Goal: Use online tool/utility: Utilize a website feature to perform a specific function

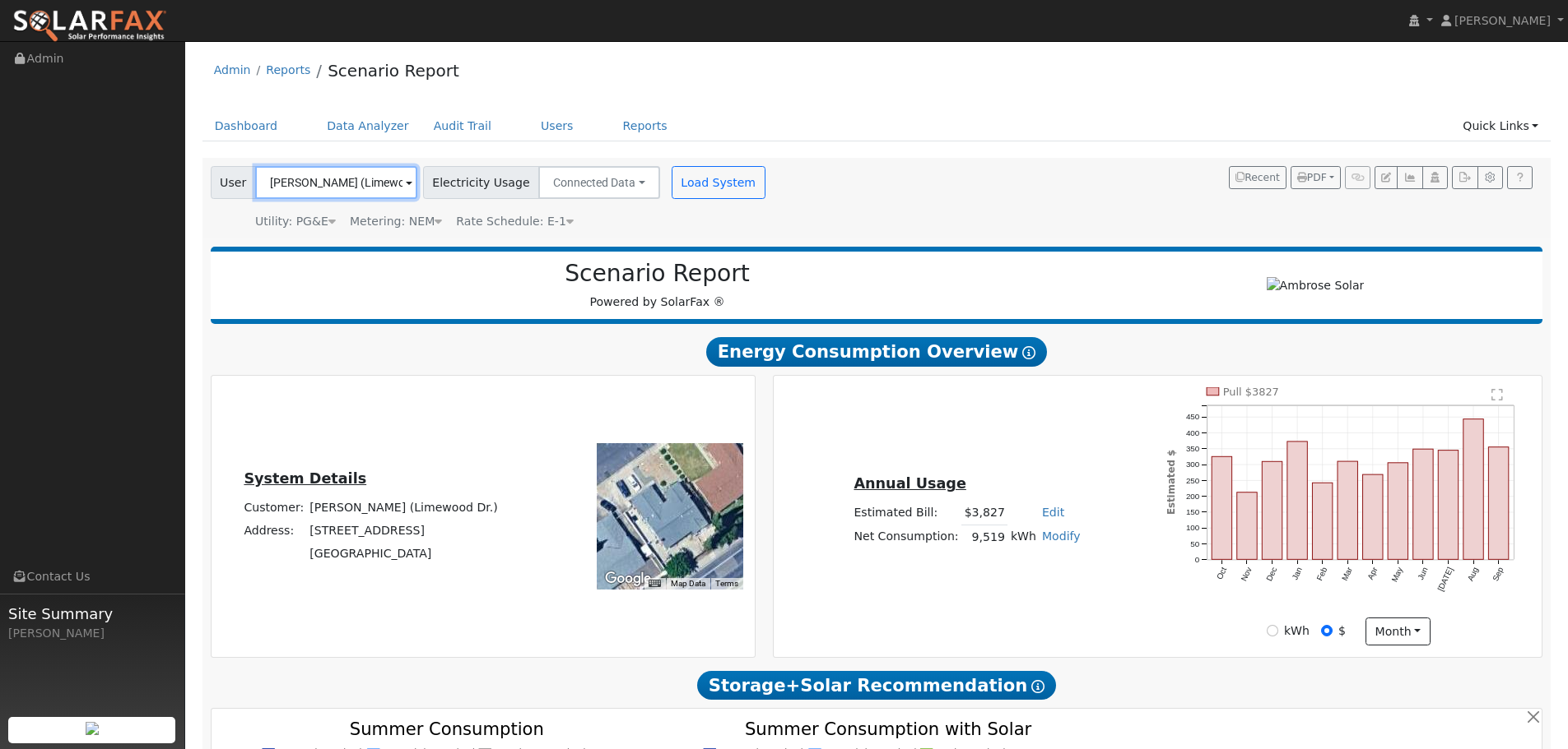
click at [318, 180] on input "[PERSON_NAME] (Limewood Dr.)" at bounding box center [336, 182] width 162 height 33
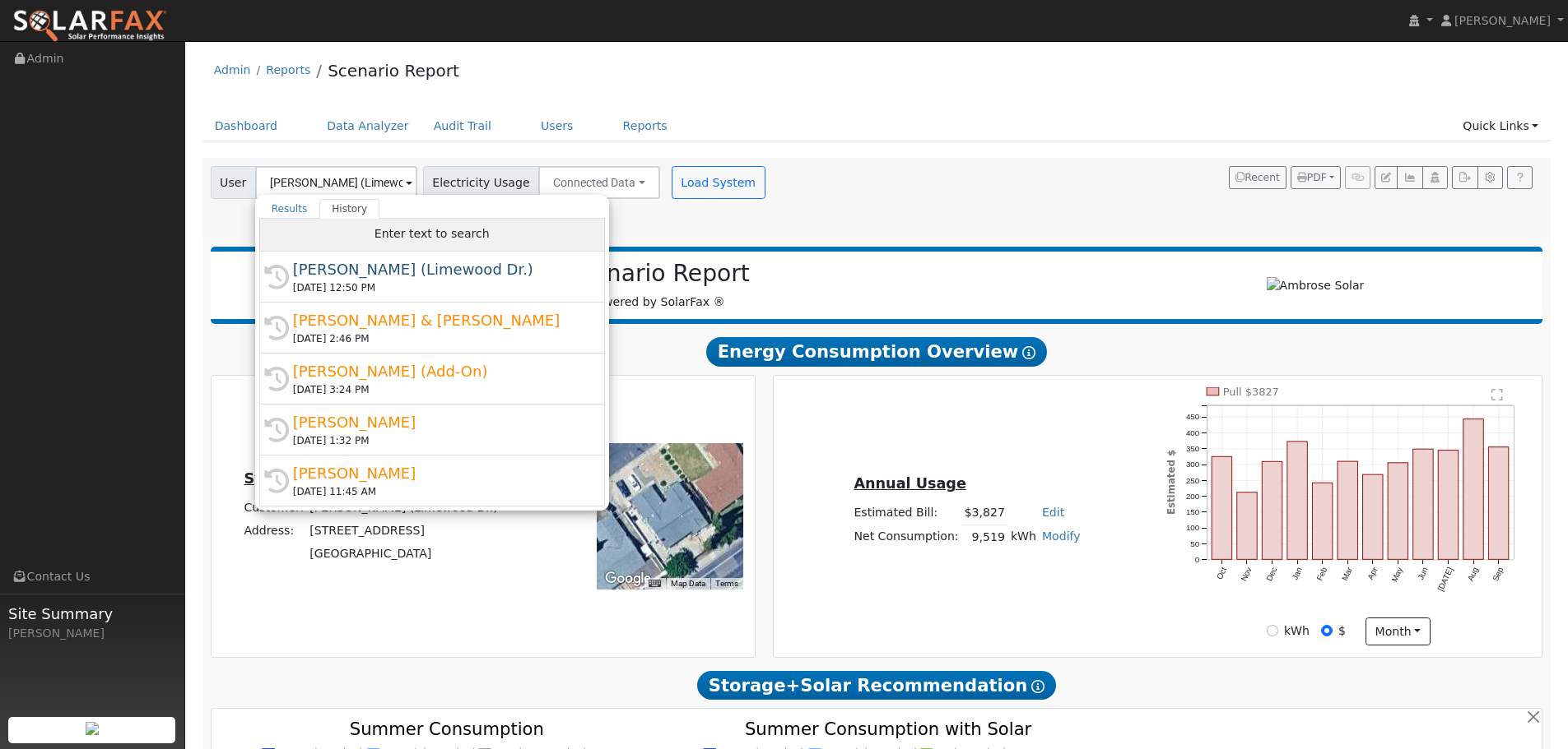
click at [421, 228] on span "Enter text to search" at bounding box center [432, 234] width 115 height 14
click at [386, 234] on span "Enter text to search" at bounding box center [432, 234] width 115 height 14
paste input "[PERSON_NAME]"
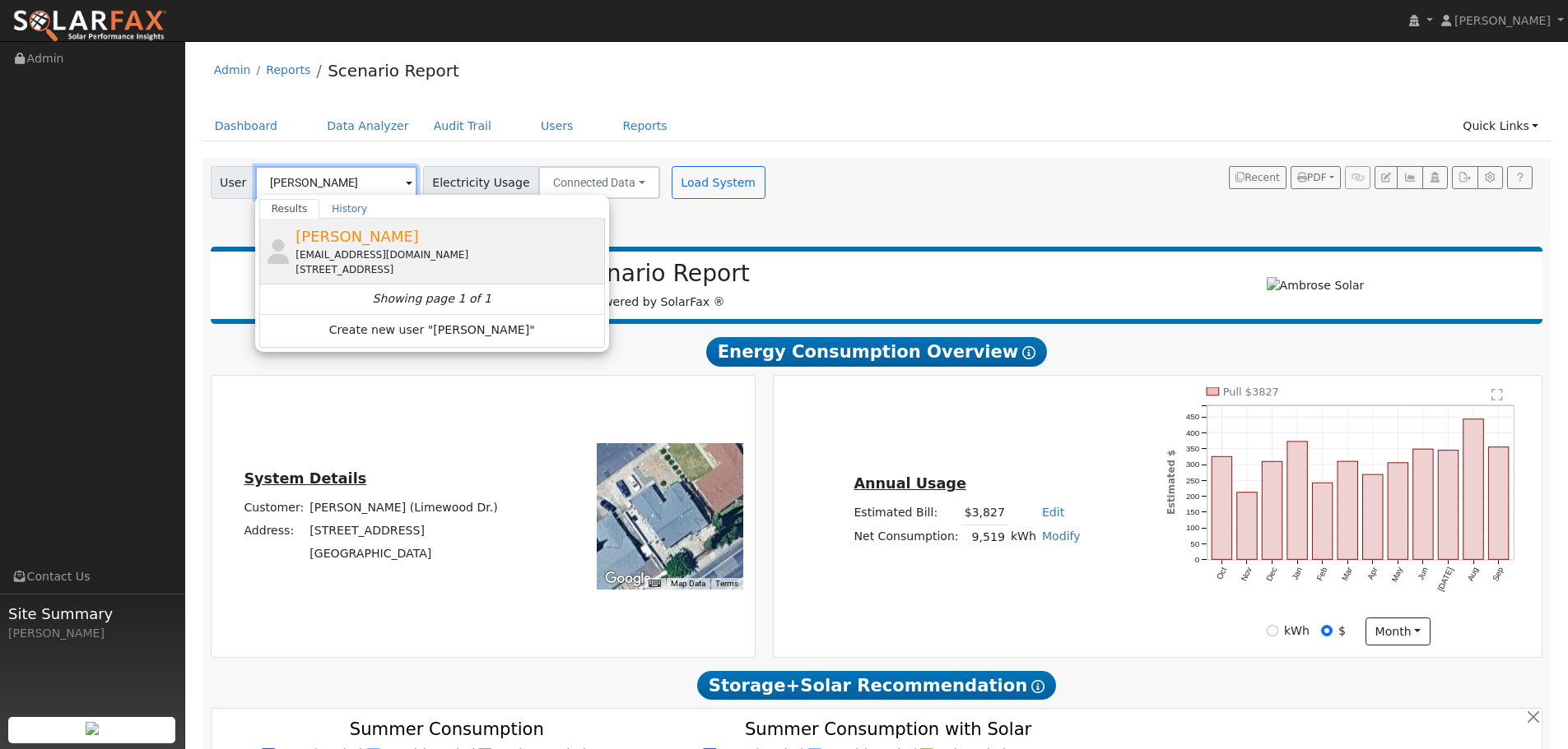
type input "[PERSON_NAME]"
click at [474, 247] on div "[EMAIL_ADDRESS][DOMAIN_NAME]" at bounding box center [448, 255] width 305 height 15
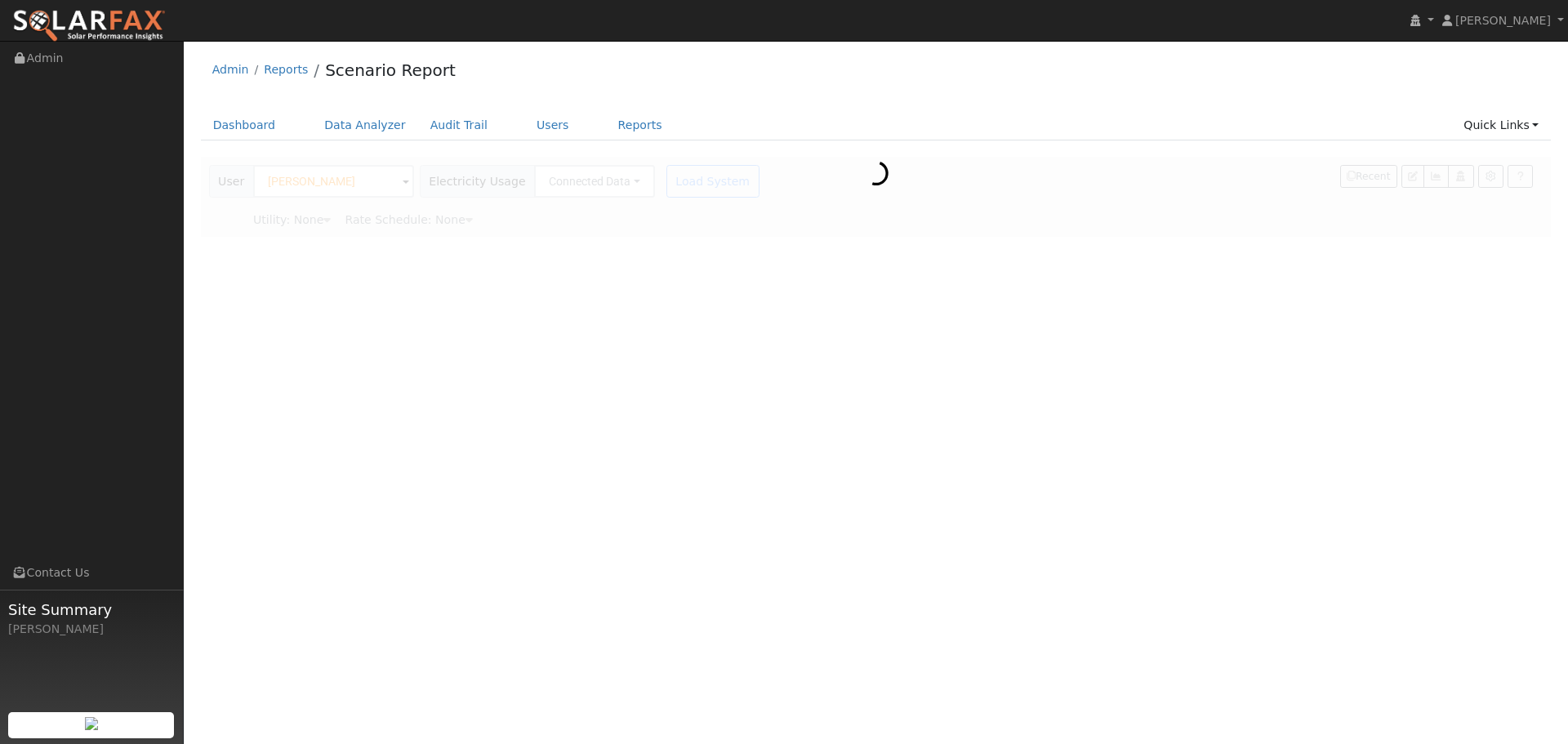
type input "Pacific Gas & Electric"
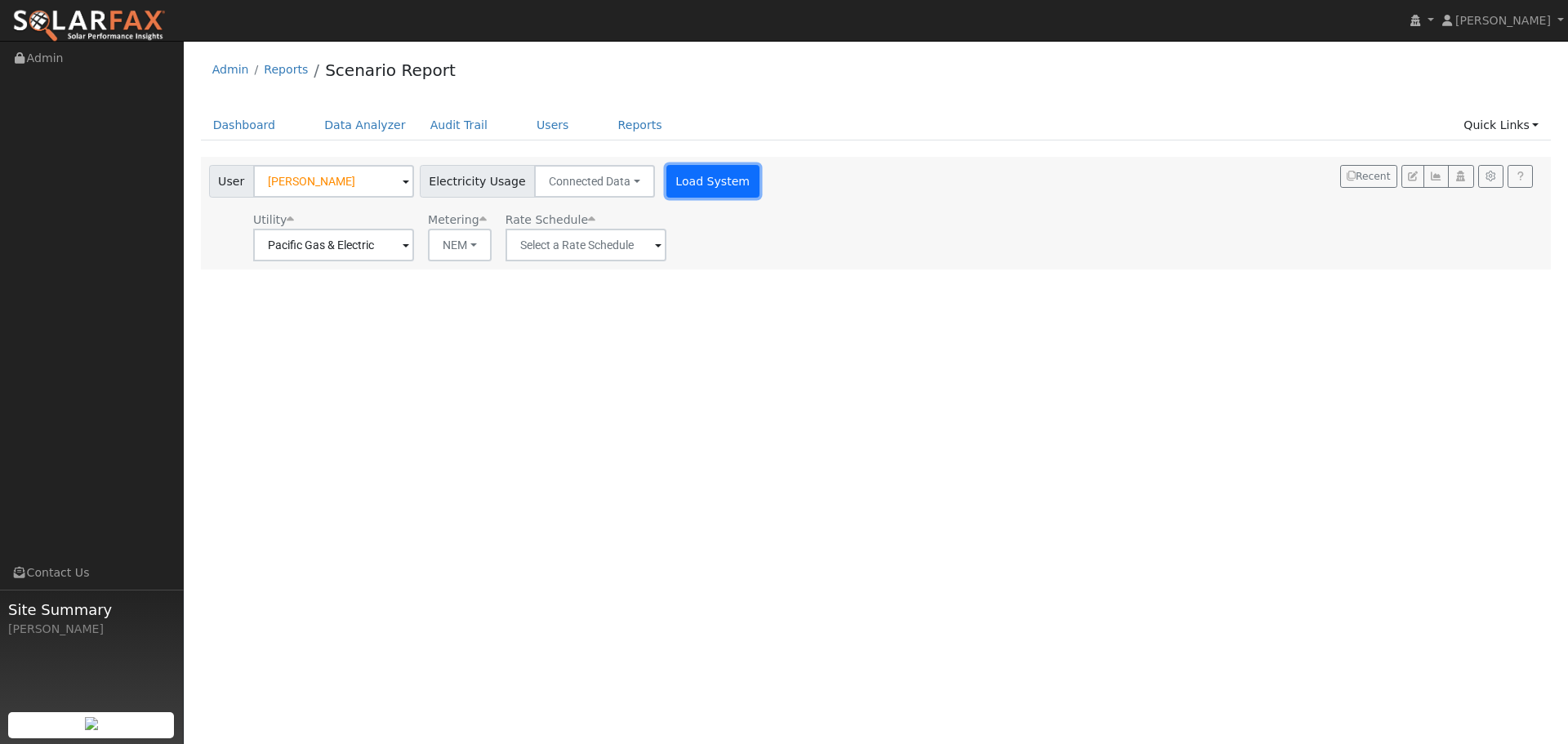
click at [704, 186] on button "Load System" at bounding box center [713, 181] width 93 height 33
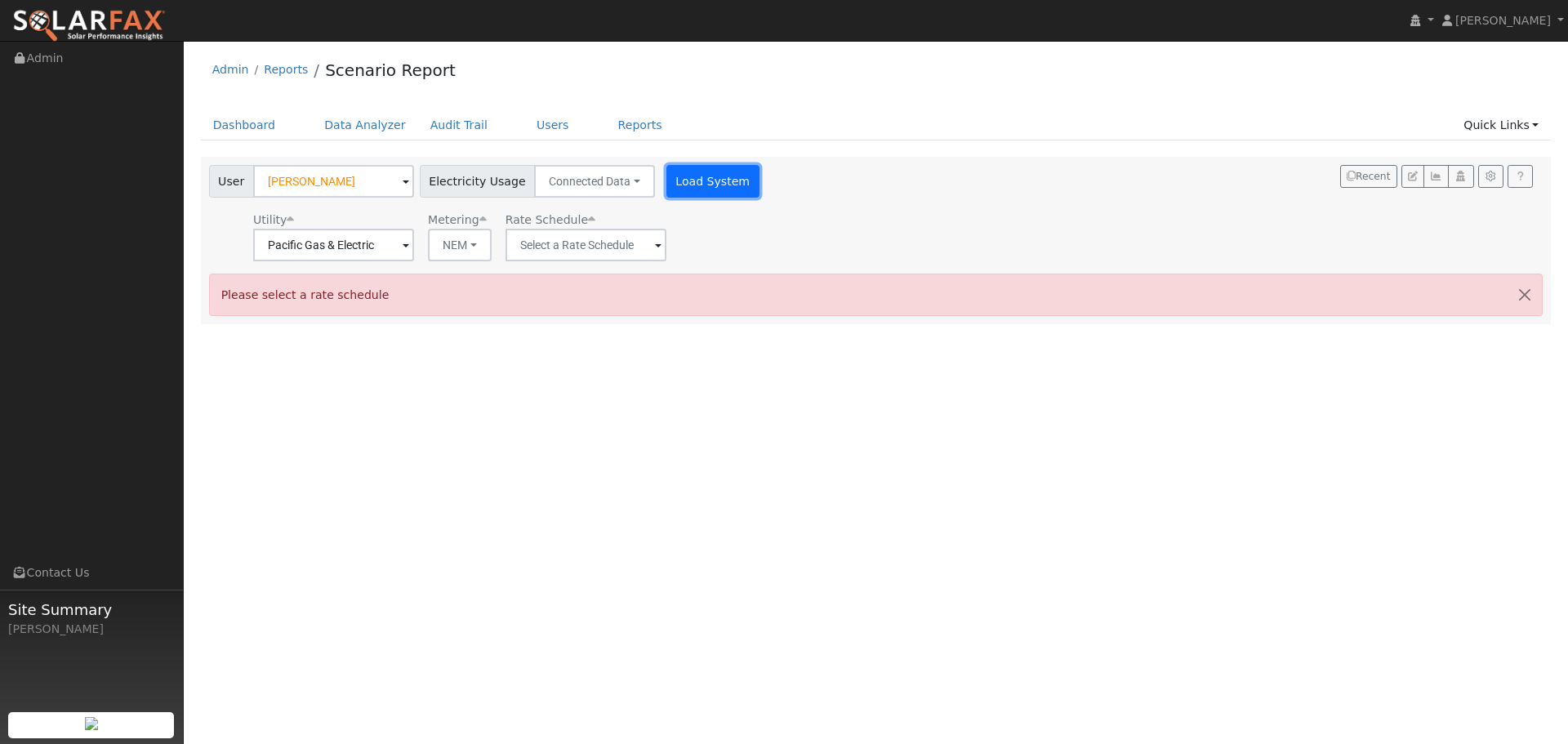
click at [688, 186] on button "Load System" at bounding box center [713, 181] width 93 height 33
click at [586, 245] on input "text" at bounding box center [586, 245] width 161 height 33
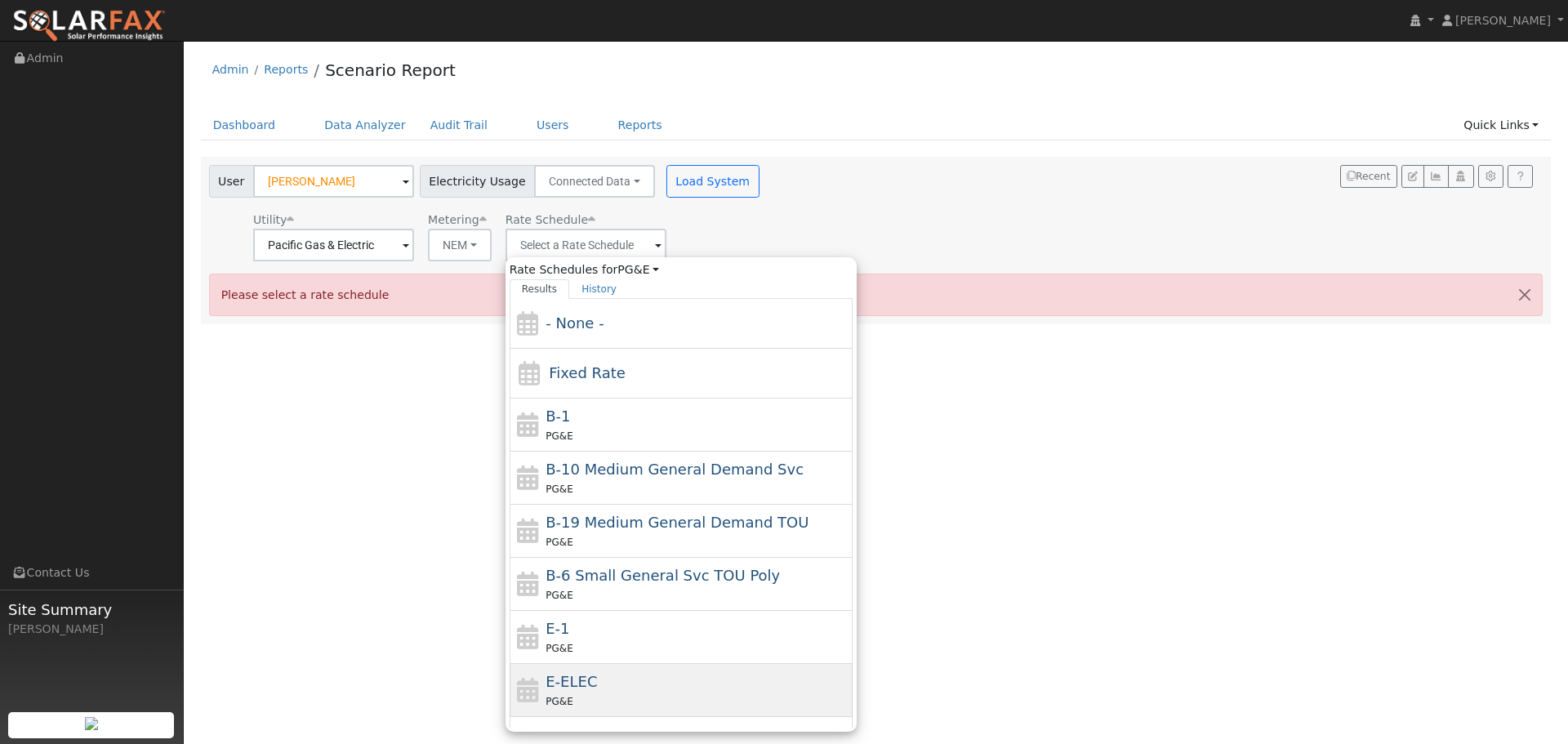
click at [651, 689] on div "E-ELEC PG&E" at bounding box center [697, 690] width 303 height 39
type input "E-ELEC"
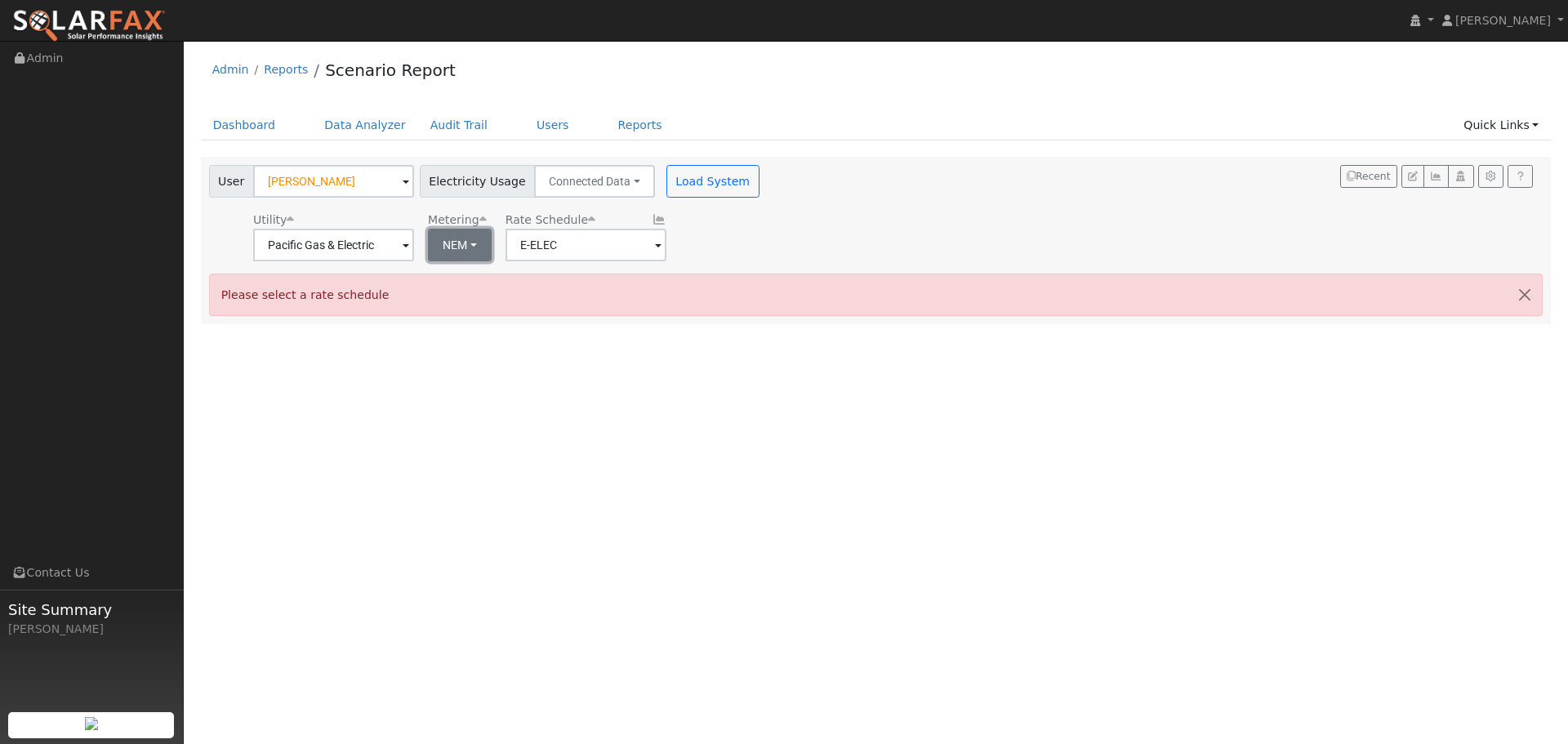
click at [476, 258] on button "NEM" at bounding box center [459, 245] width 64 height 33
click at [484, 299] on link "NBT" at bounding box center [480, 304] width 113 height 23
click at [625, 250] on input "E-ELEC" at bounding box center [584, 245] width 161 height 33
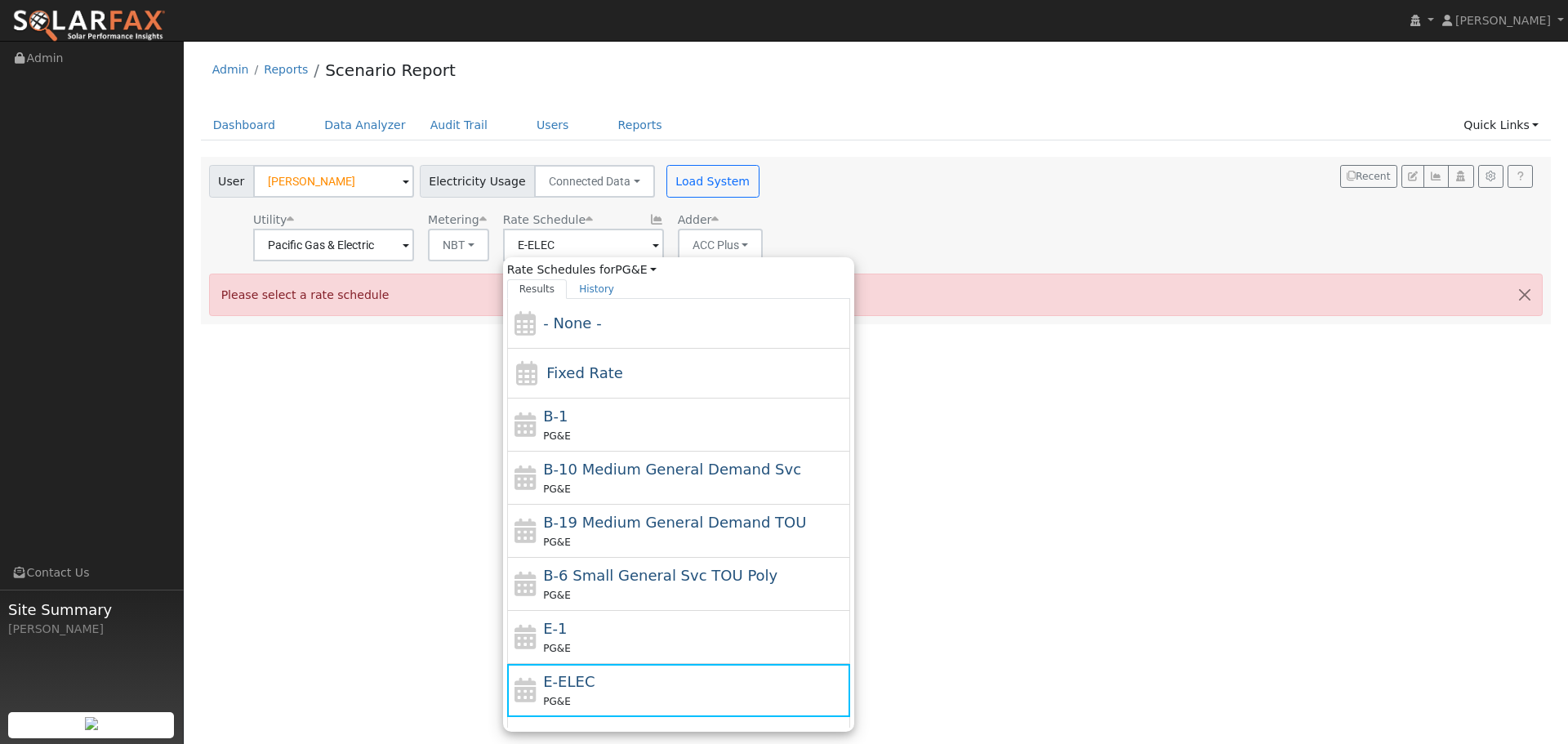
click at [911, 206] on div "User [PERSON_NAME] Account Default Account Default Account [STREET_ADDRESS] Pri…" at bounding box center [873, 211] width 1335 height 102
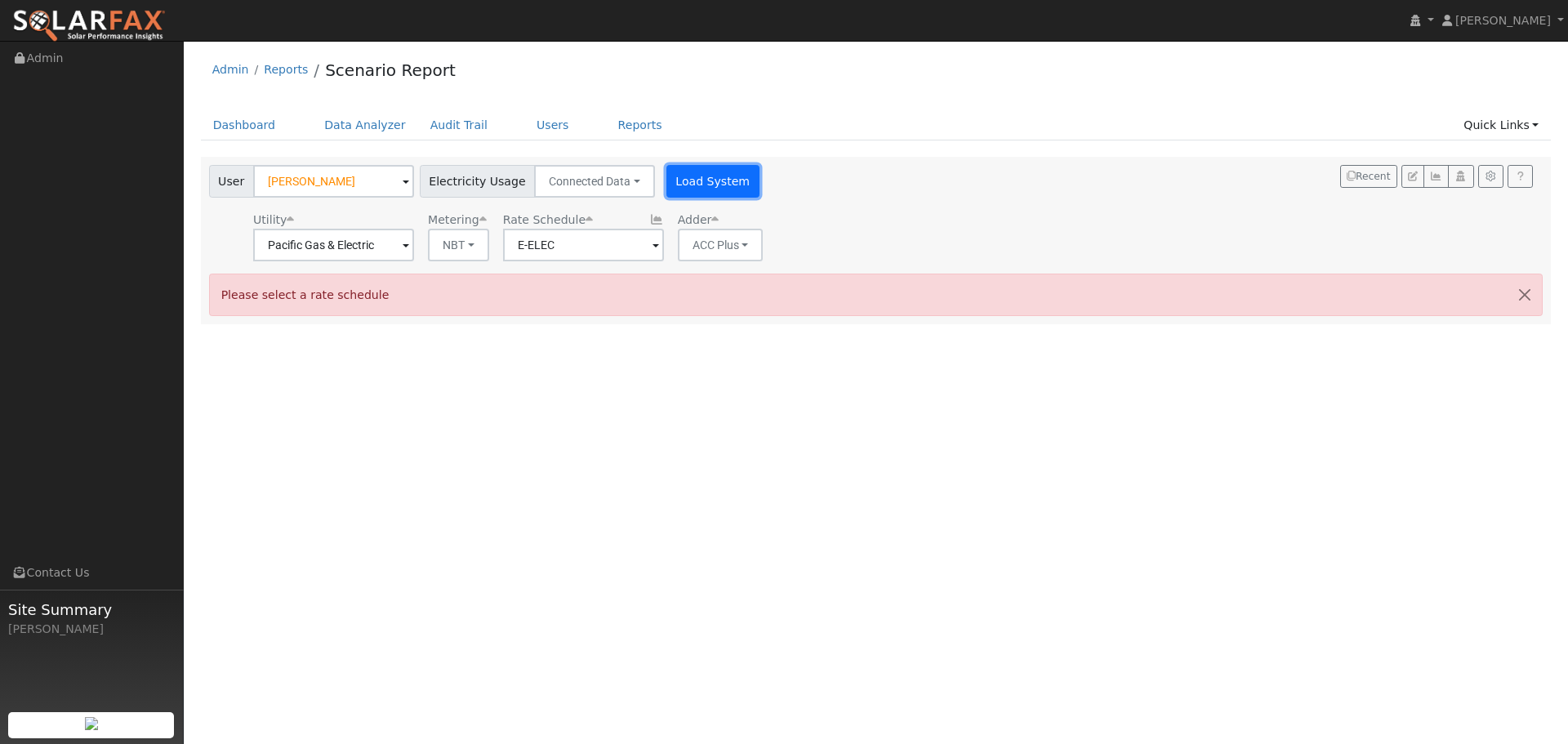
click at [673, 188] on button "Load System" at bounding box center [713, 181] width 93 height 33
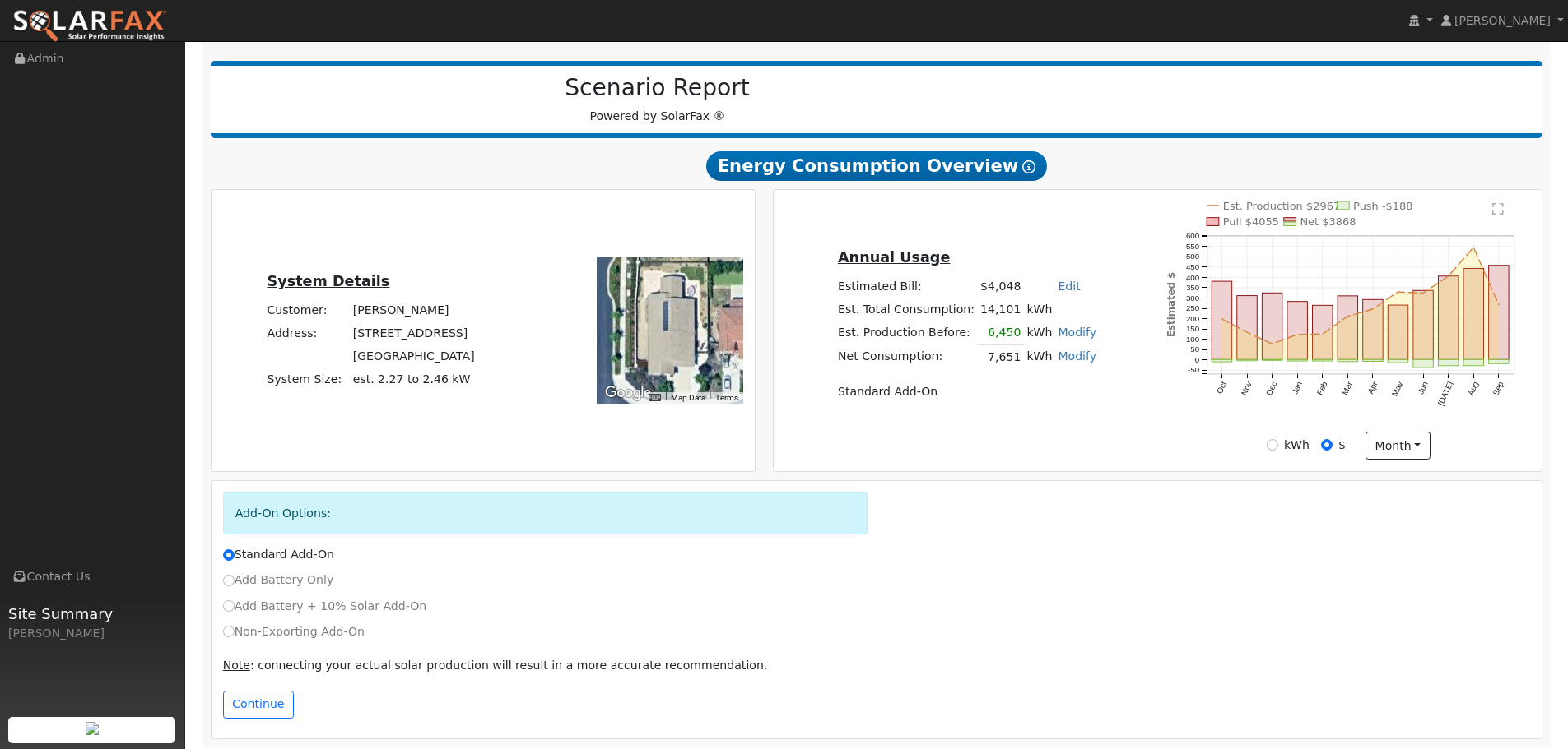
scroll to position [193, 0]
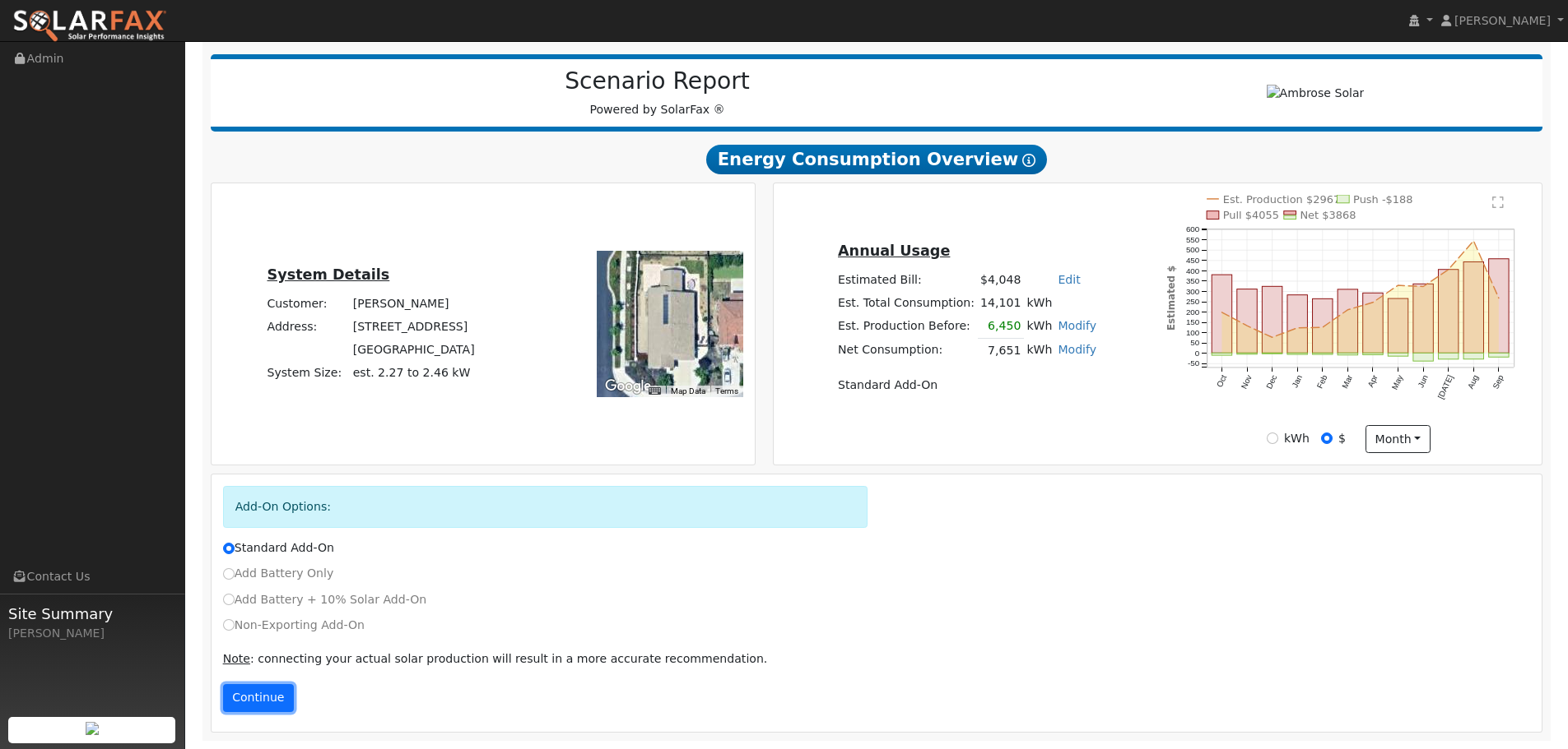
click at [265, 691] on button "Continue" at bounding box center [259, 697] width 71 height 28
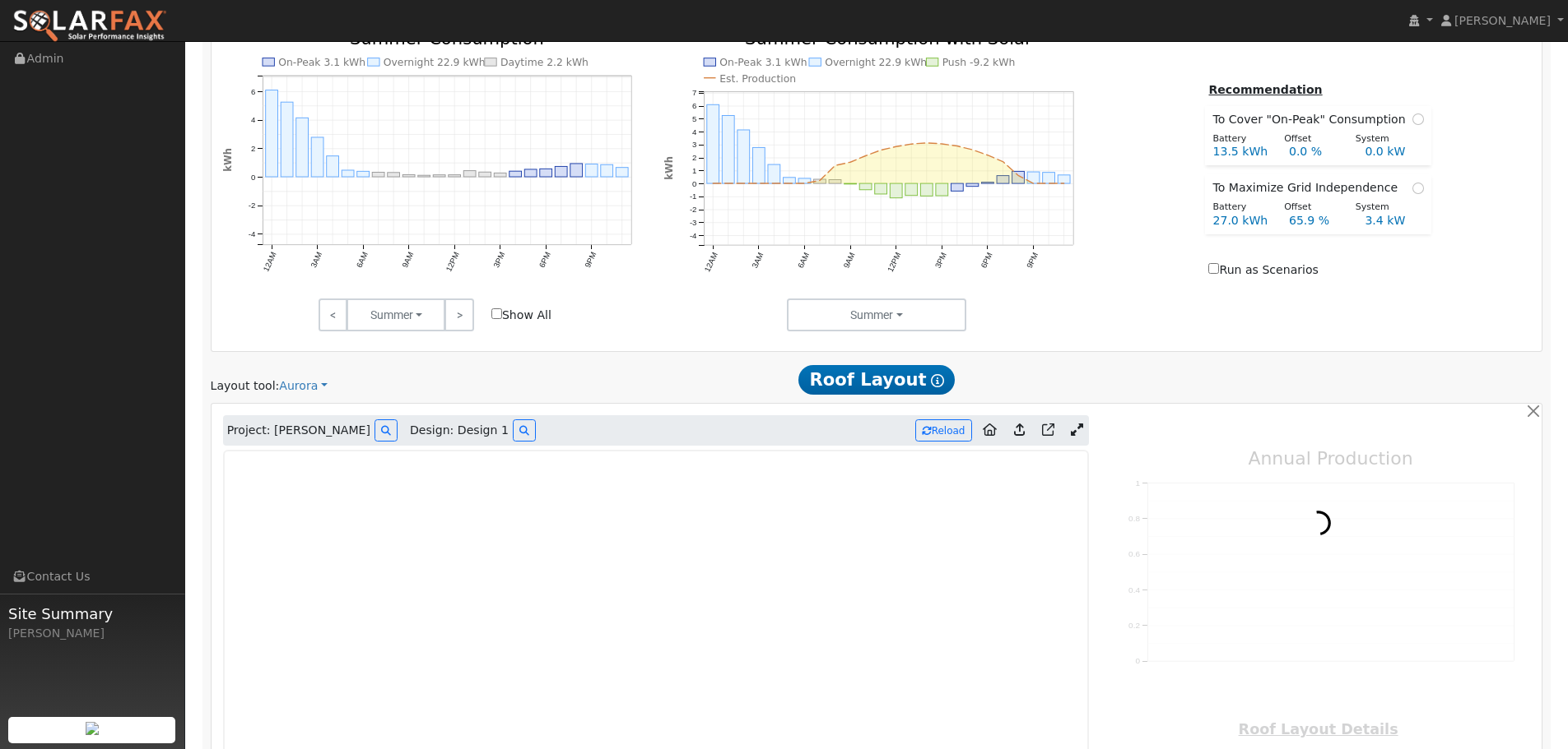
scroll to position [959, 0]
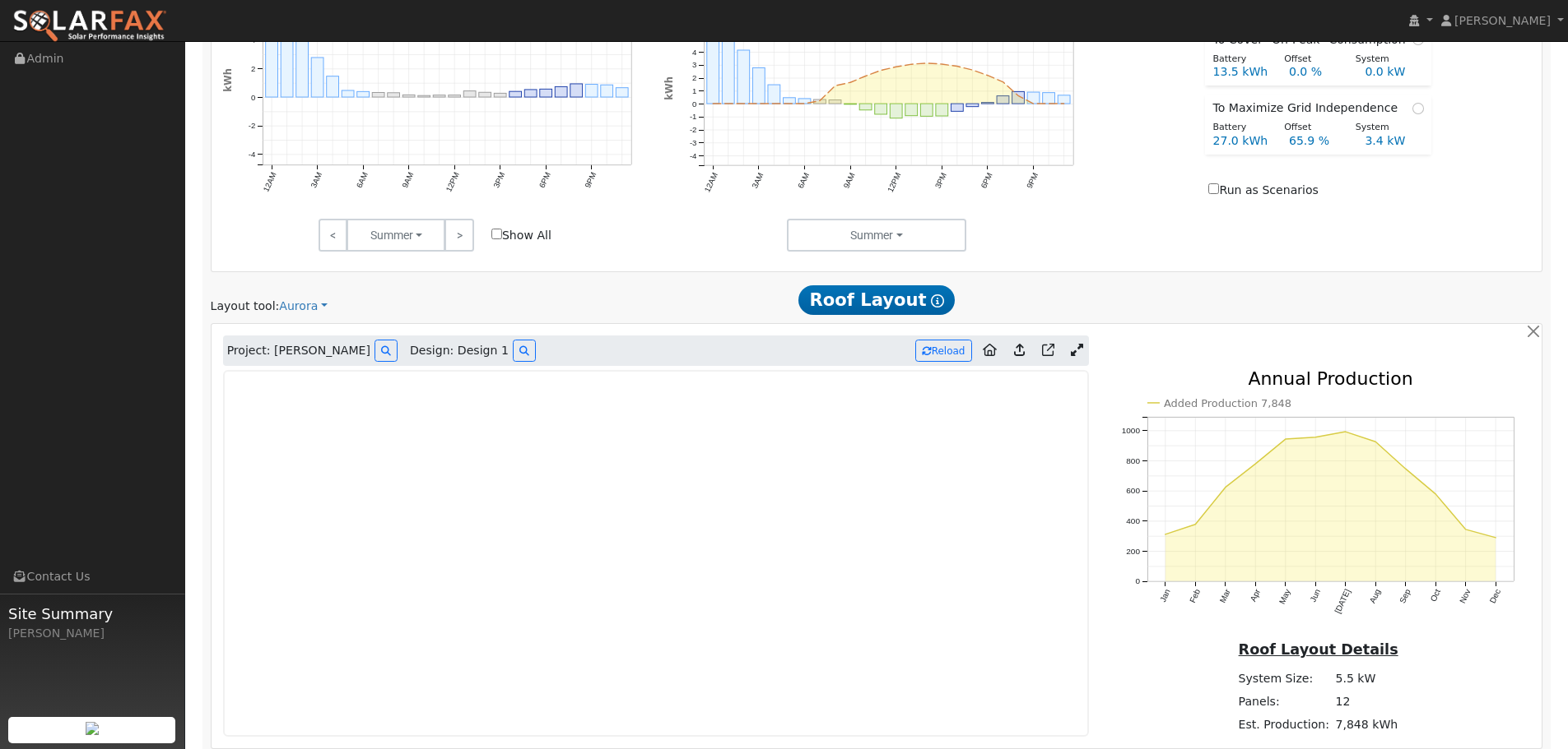
type input "7848"
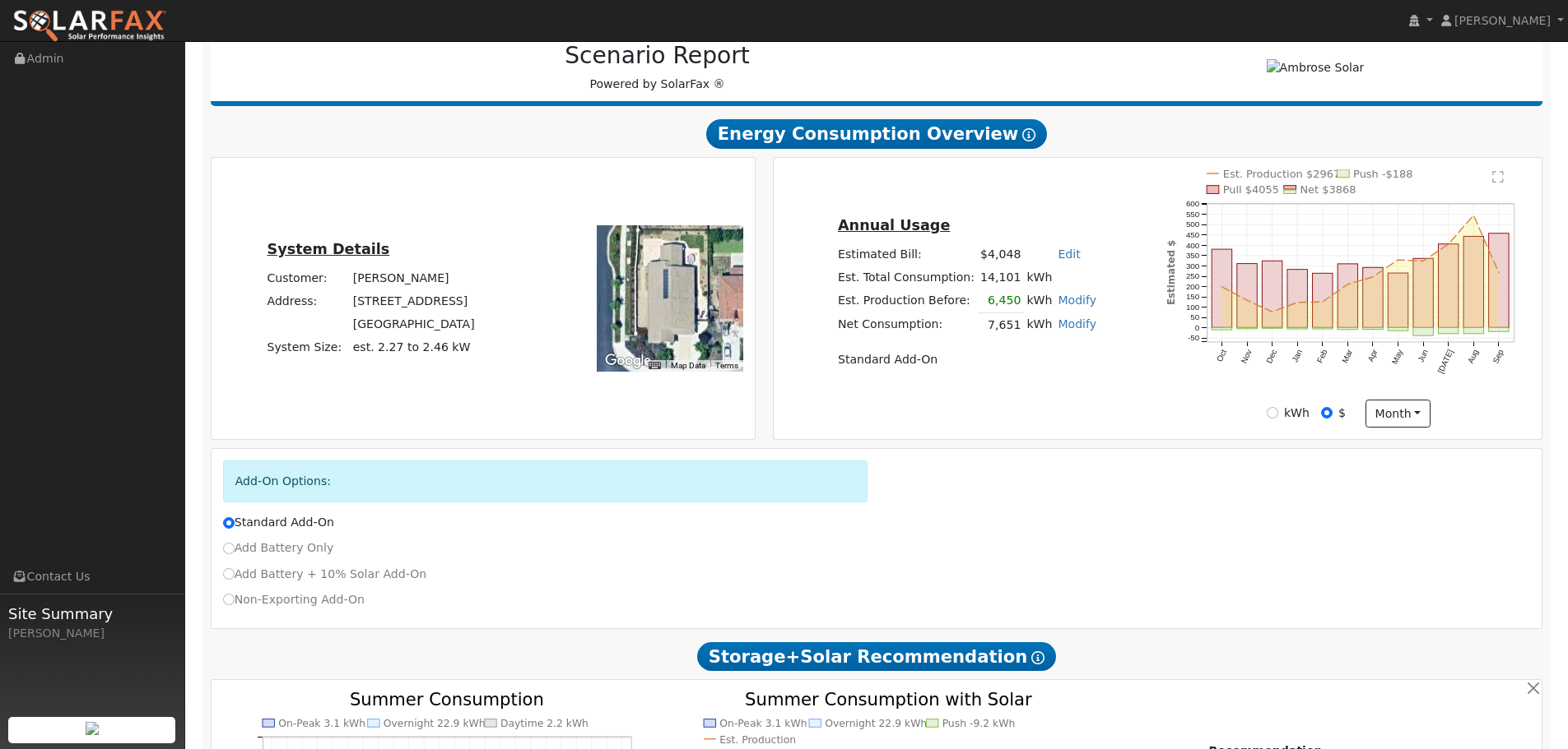
scroll to position [247, 0]
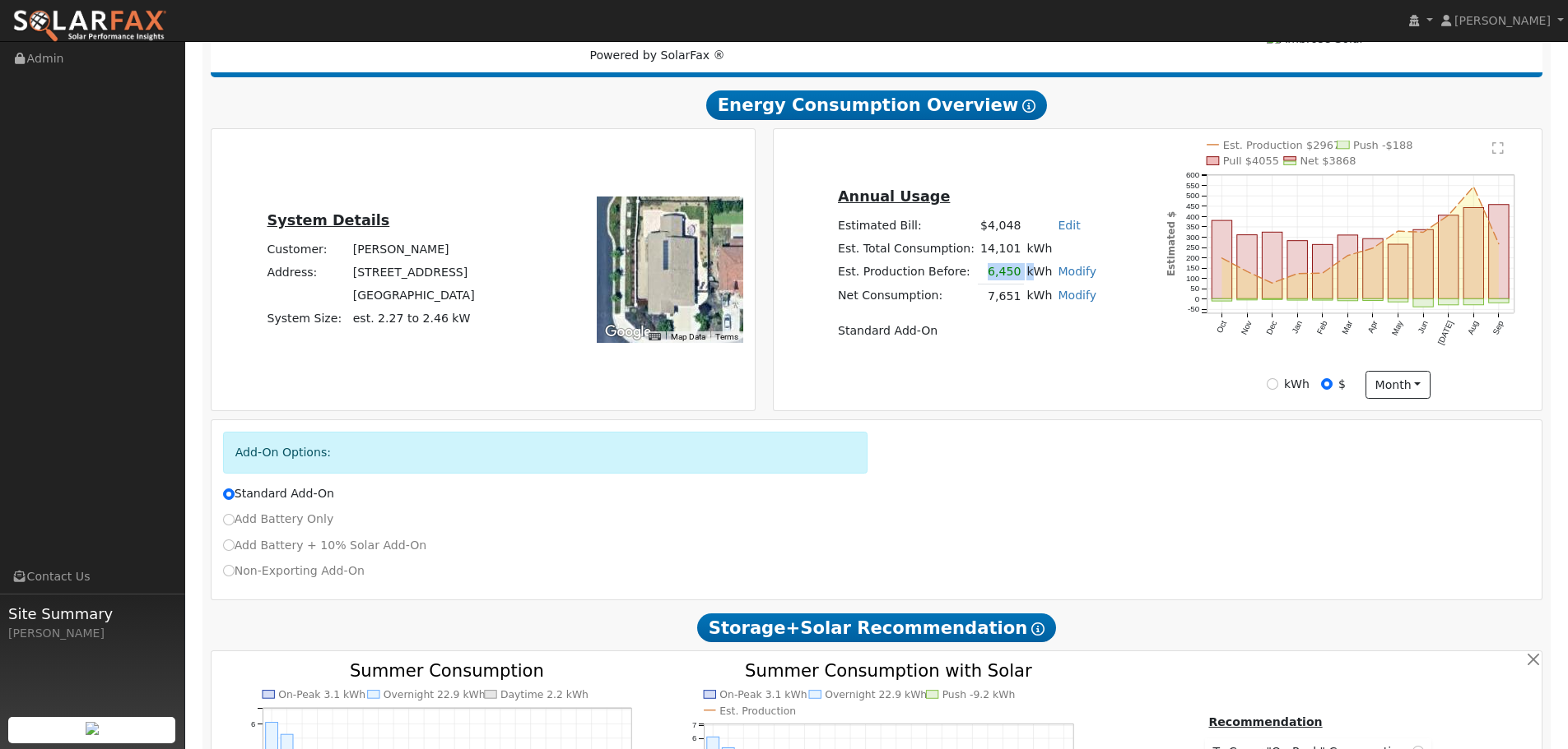
drag, startPoint x: 980, startPoint y: 273, endPoint x: 1026, endPoint y: 278, distance: 46.3
click at [1026, 278] on tr "Est. Production Before: 6,450 kWh Modify Change Production Before: 6450 kWh New…" at bounding box center [966, 273] width 264 height 24
click at [1097, 269] on div "Annual Usage Estimated Bill: $4,048 Edit Estimated Bill $ Annual Est. Total Con…" at bounding box center [966, 269] width 381 height 169
drag, startPoint x: 983, startPoint y: 271, endPoint x: 1014, endPoint y: 276, distance: 31.4
click at [1014, 276] on tr "Est. Production Before: 6,450 kWh Modify Change Production Before: 6450 kWh New…" at bounding box center [966, 273] width 264 height 24
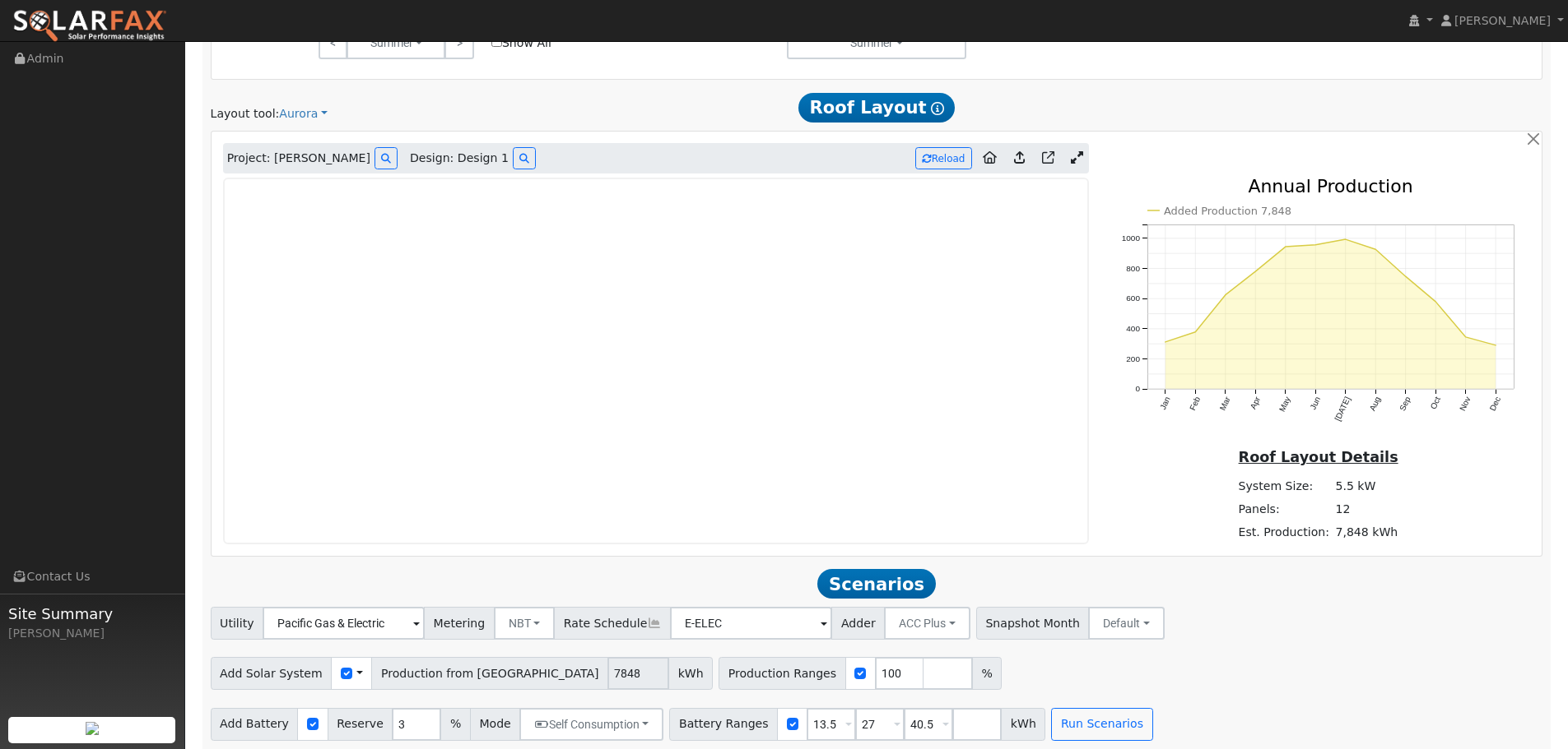
scroll to position [1161, 0]
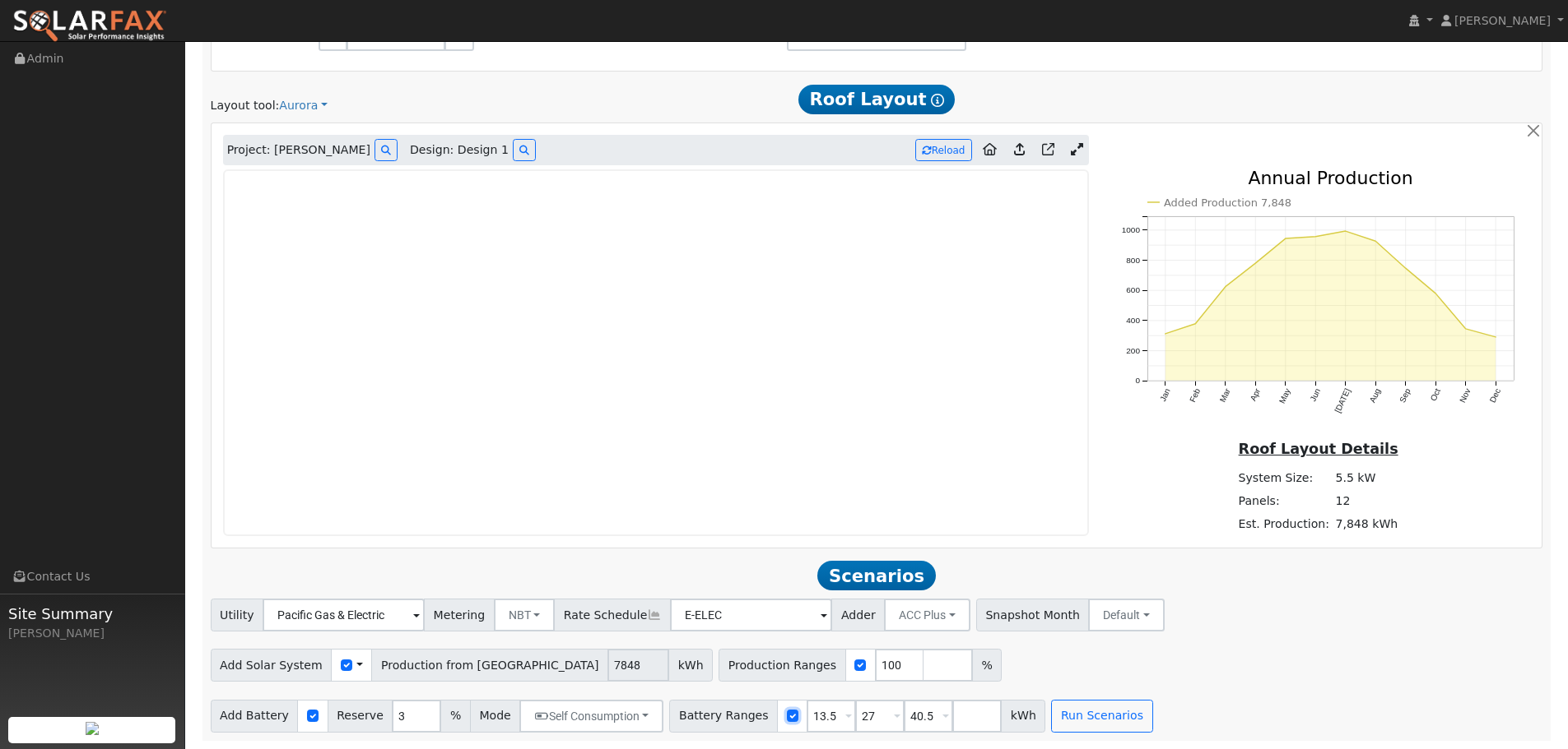
click at [787, 717] on input "checkbox" at bounding box center [792, 716] width 12 height 12
checkbox input "false"
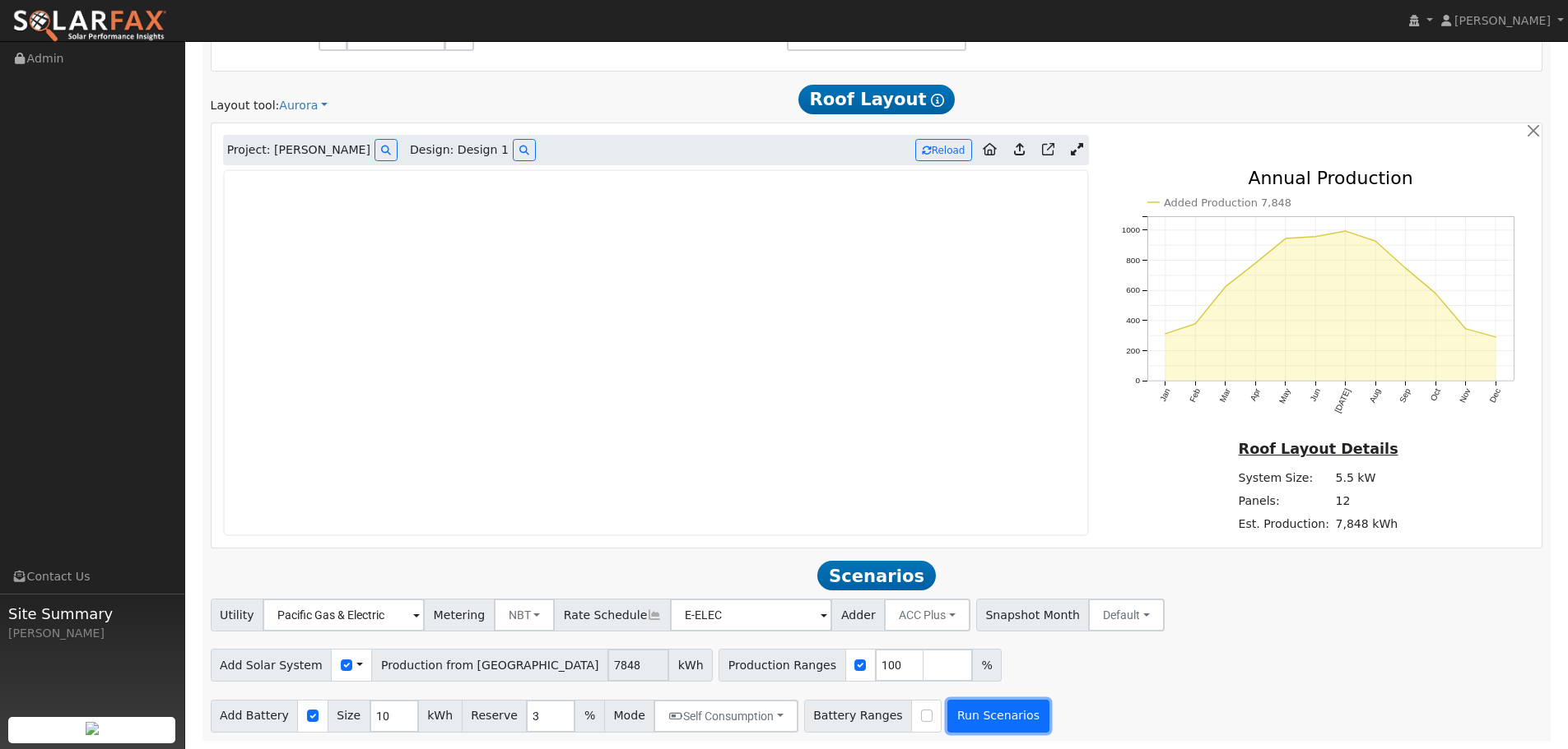
click at [950, 707] on button "Run Scenarios" at bounding box center [998, 716] width 101 height 33
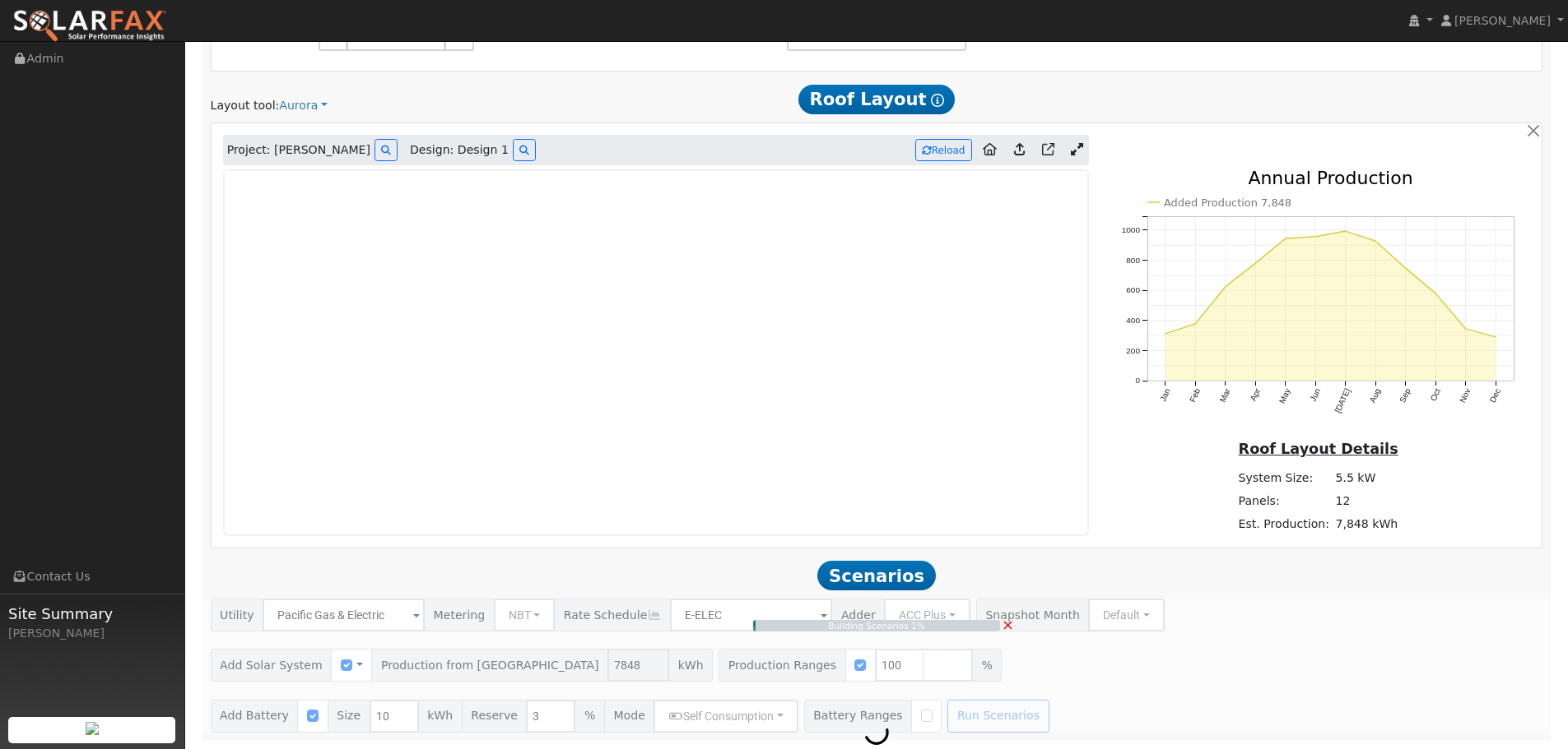
type input "5.2"
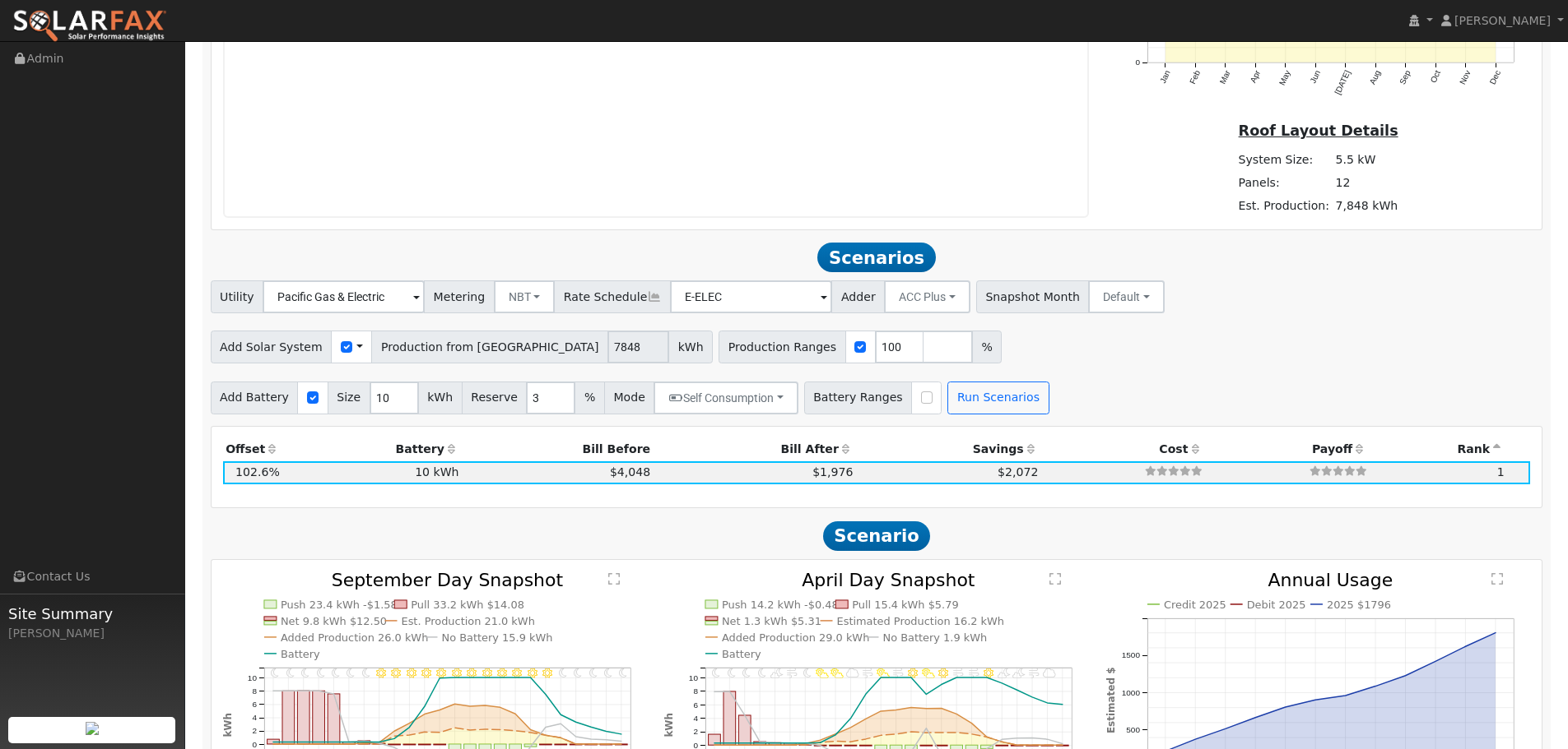
scroll to position [1507, 0]
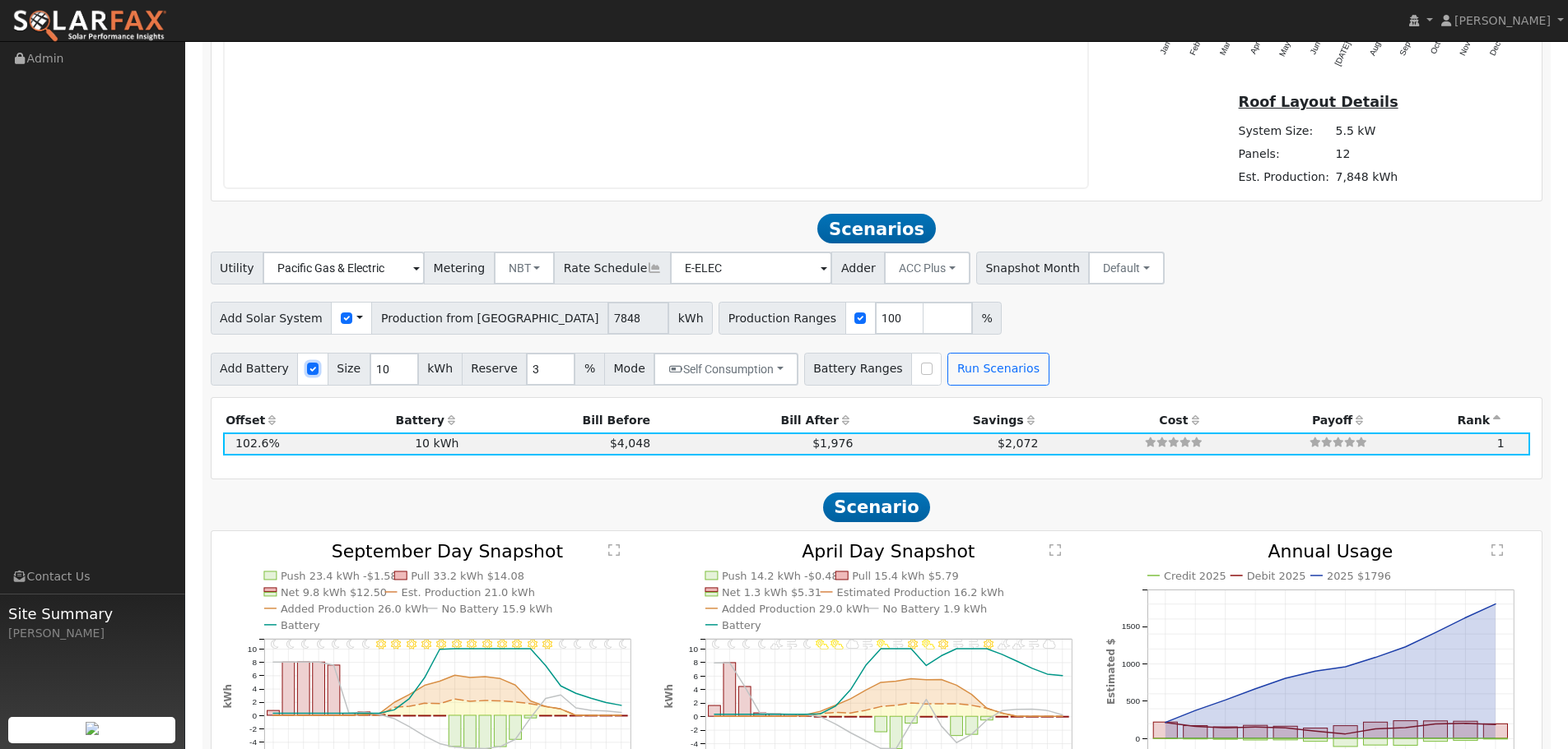
click at [307, 372] on input "checkbox" at bounding box center [313, 369] width 12 height 12
checkbox input "false"
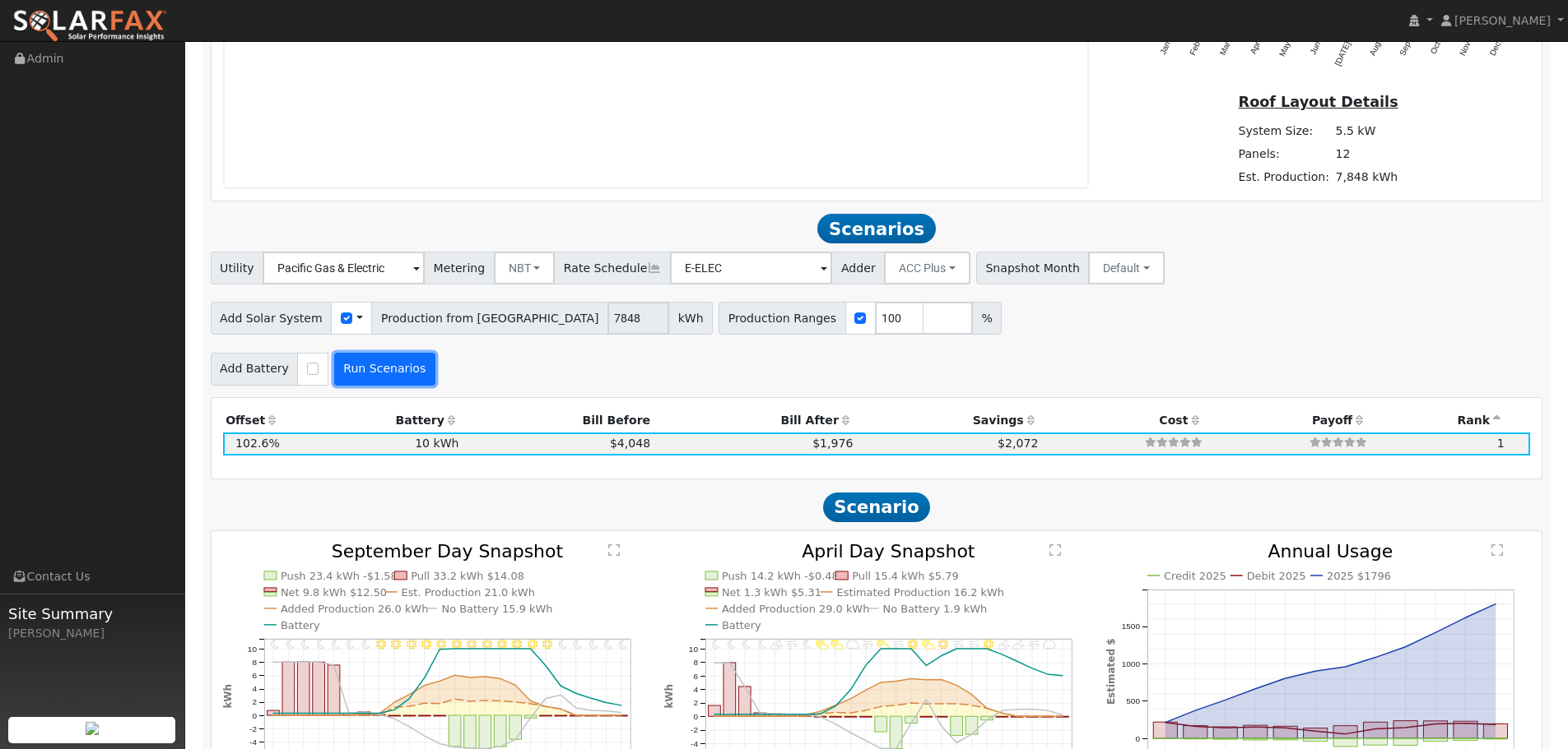
click at [389, 376] on button "Run Scenarios" at bounding box center [384, 369] width 101 height 33
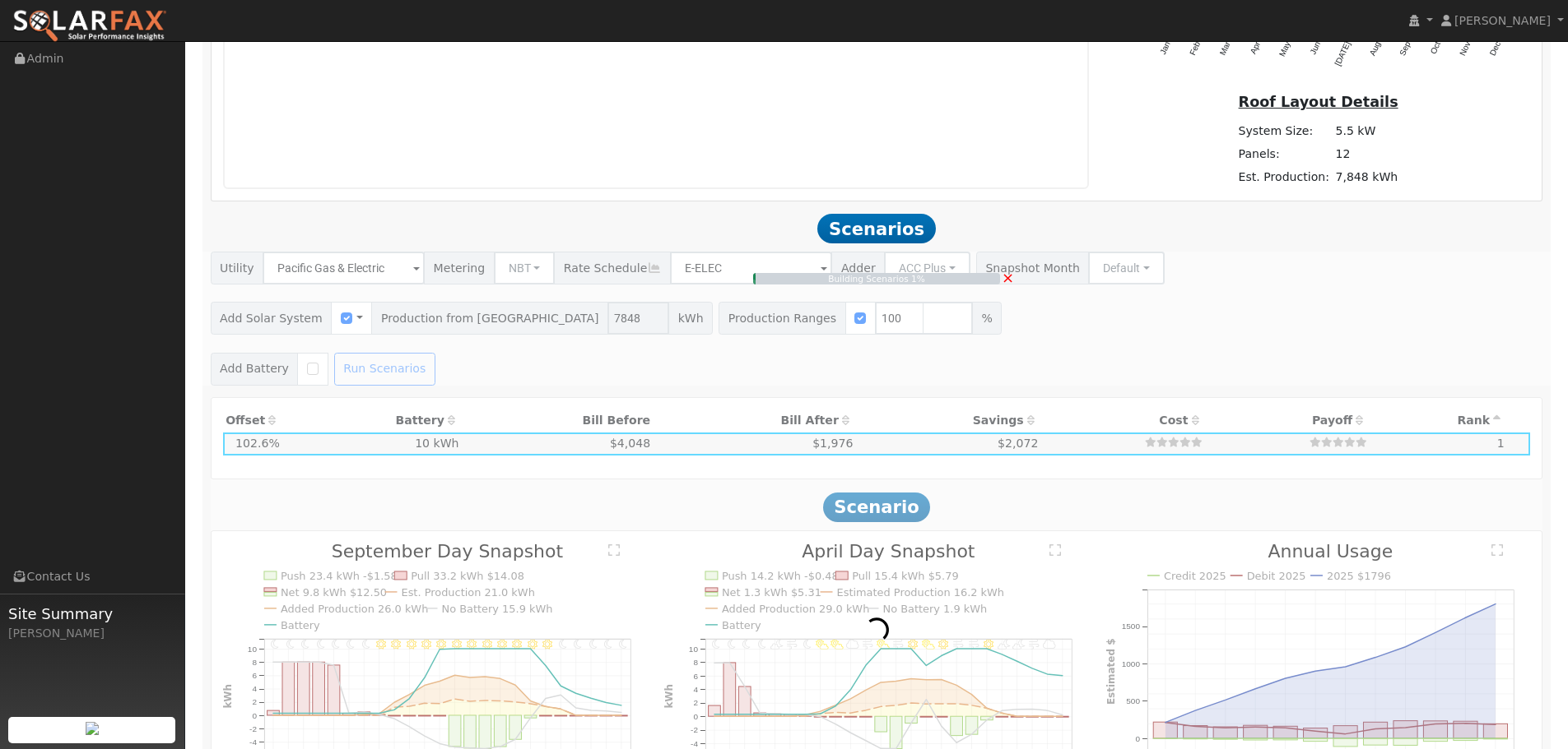
type input "$5,494"
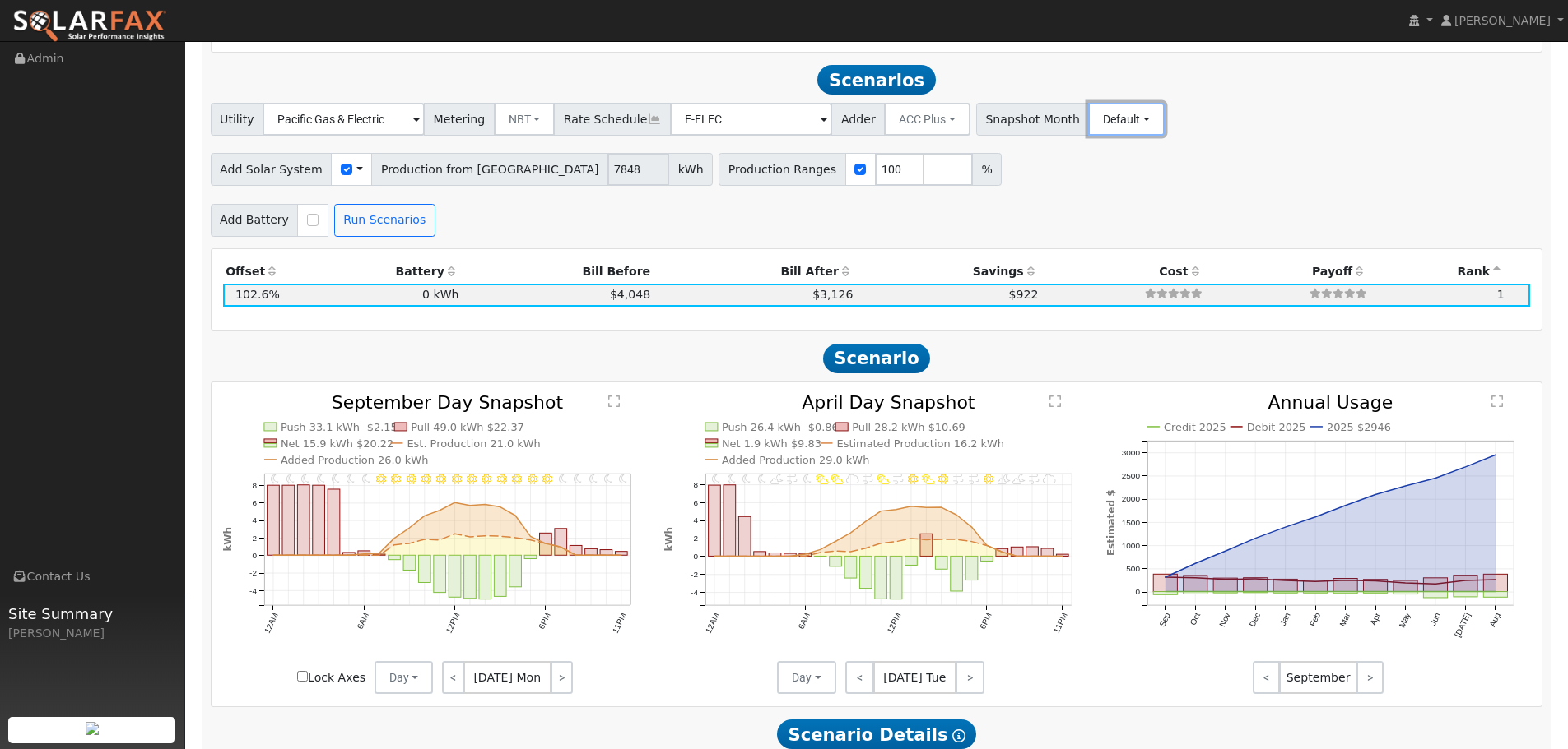
drag, startPoint x: 1056, startPoint y: 186, endPoint x: 1058, endPoint y: 399, distance: 213.0
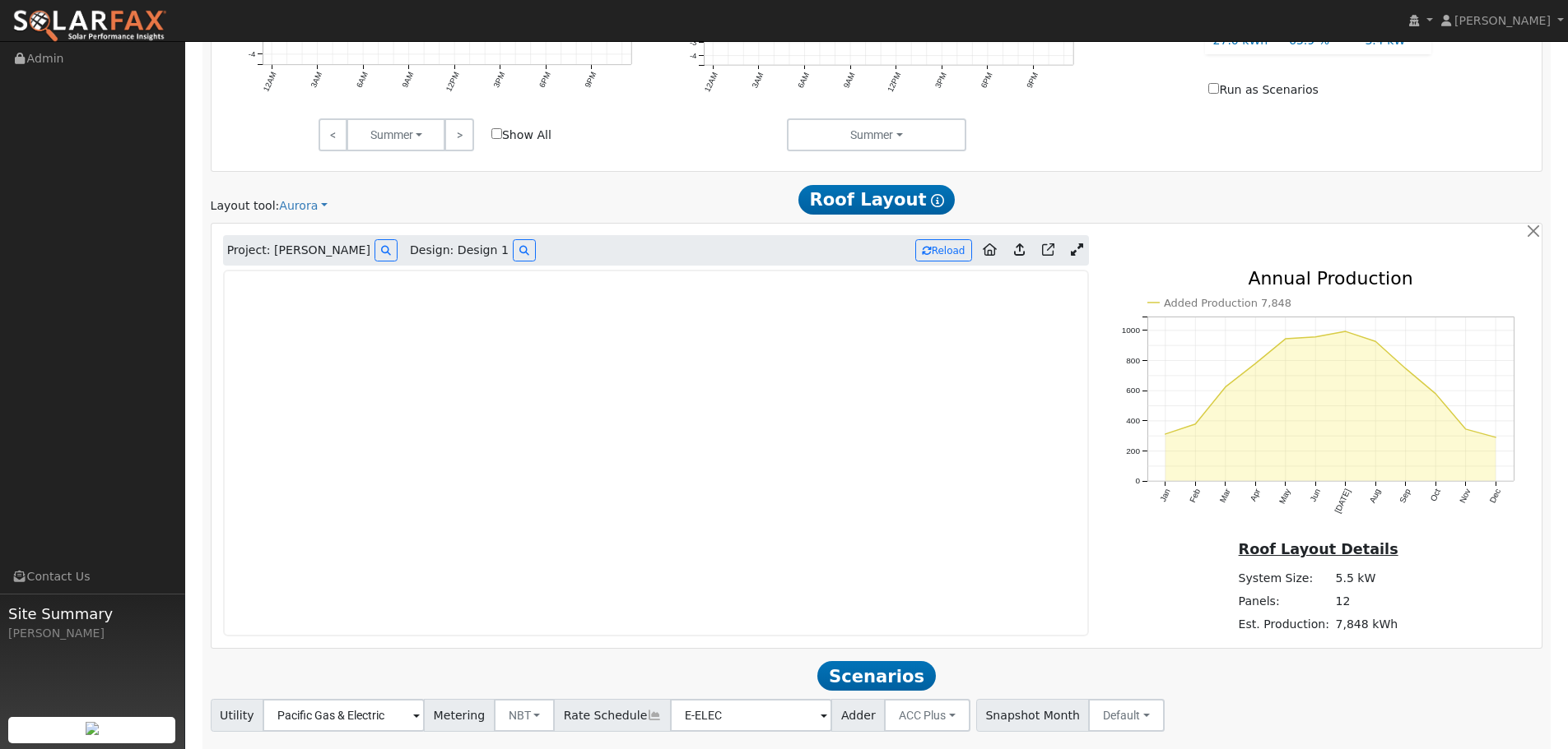
scroll to position [1050, 0]
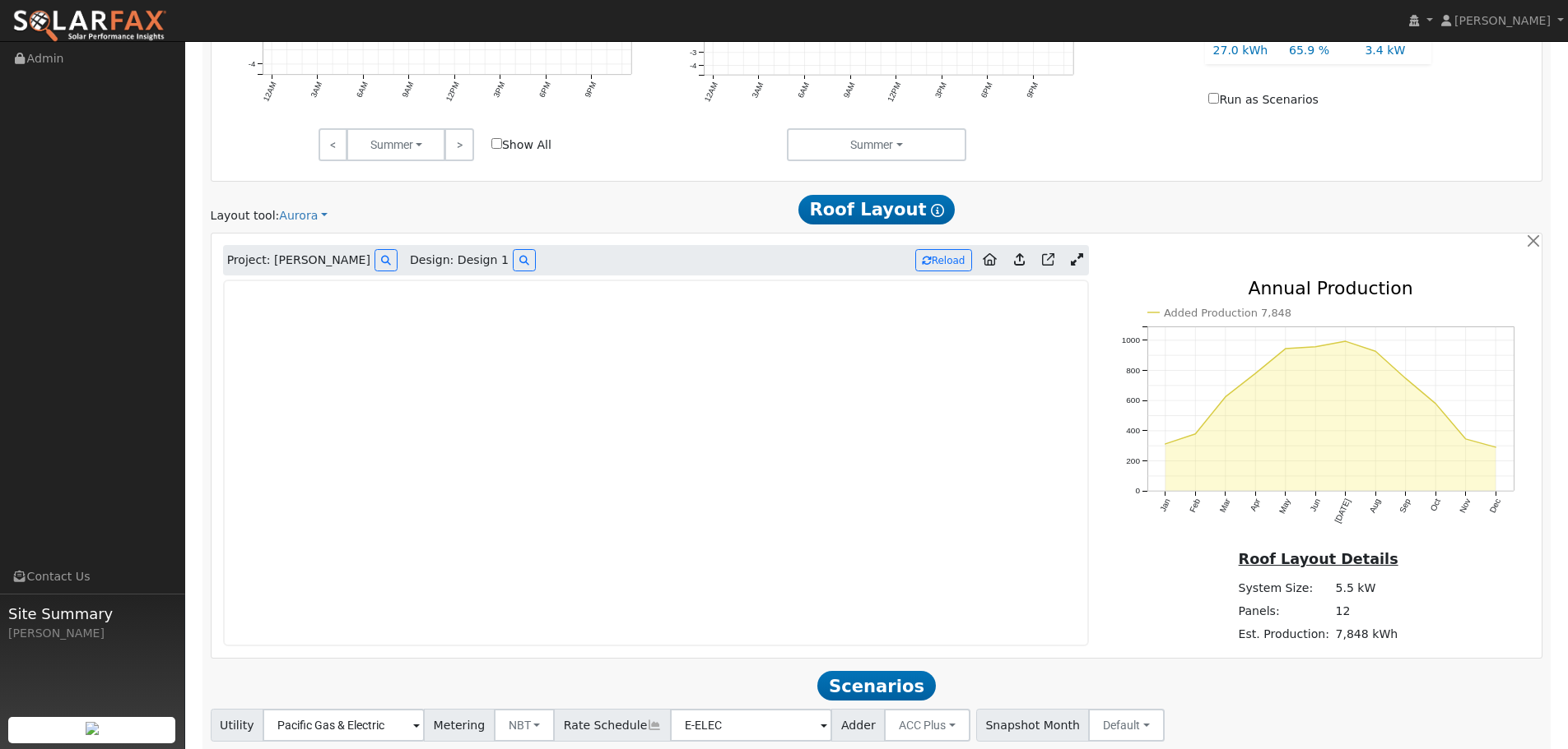
click at [1113, 346] on icon "Added Production 7,848 Jan Feb Mar Apr May Jun [DATE] Aug Sep Oct Nov Dec 0 200…" at bounding box center [1318, 421] width 425 height 285
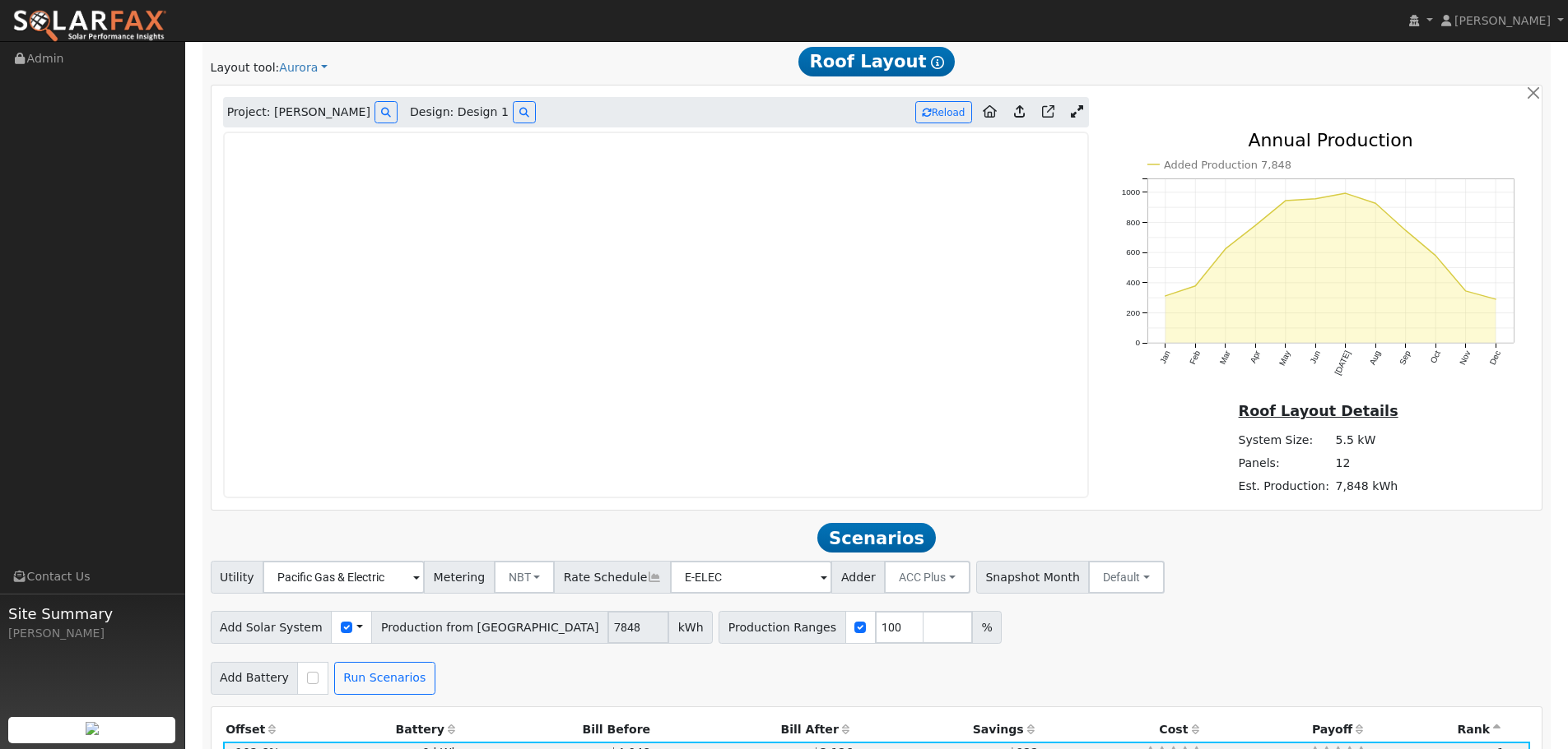
scroll to position [1212, 0]
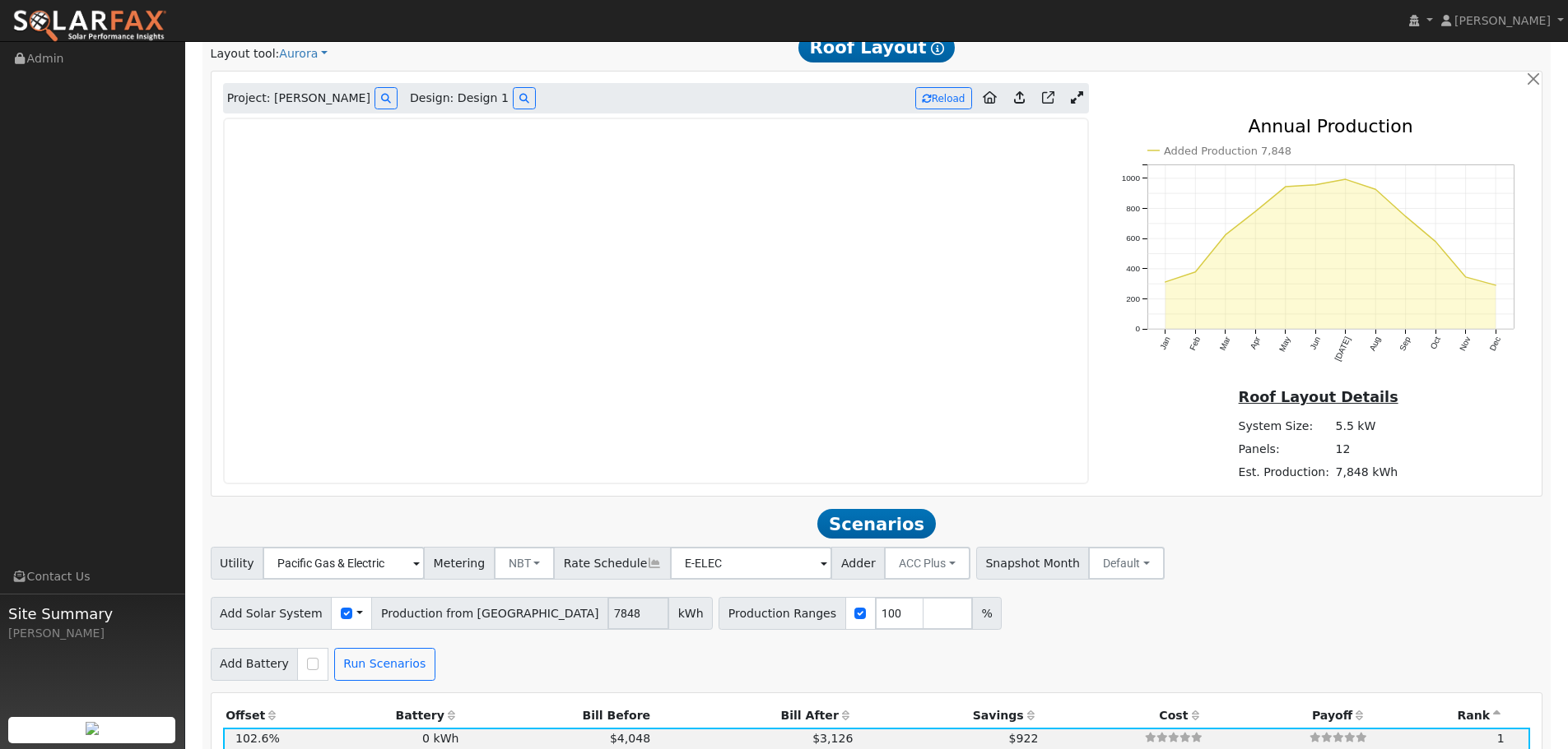
click at [1248, 565] on div "Utility Pacific Gas & Electric Metering NBT NEM NBT Rate Schedule E-ELEC Adder …" at bounding box center [876, 561] width 1338 height 39
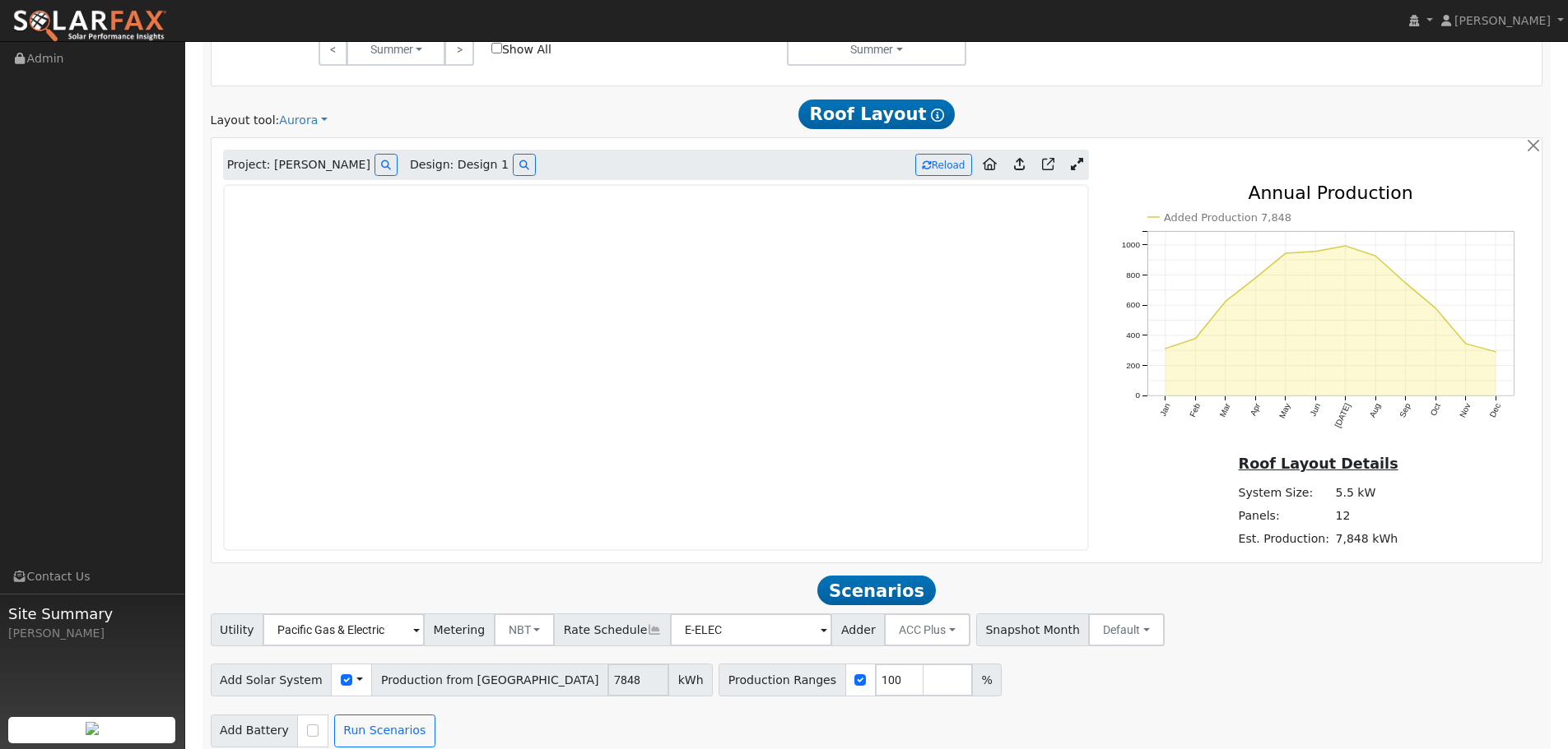
scroll to position [1129, 0]
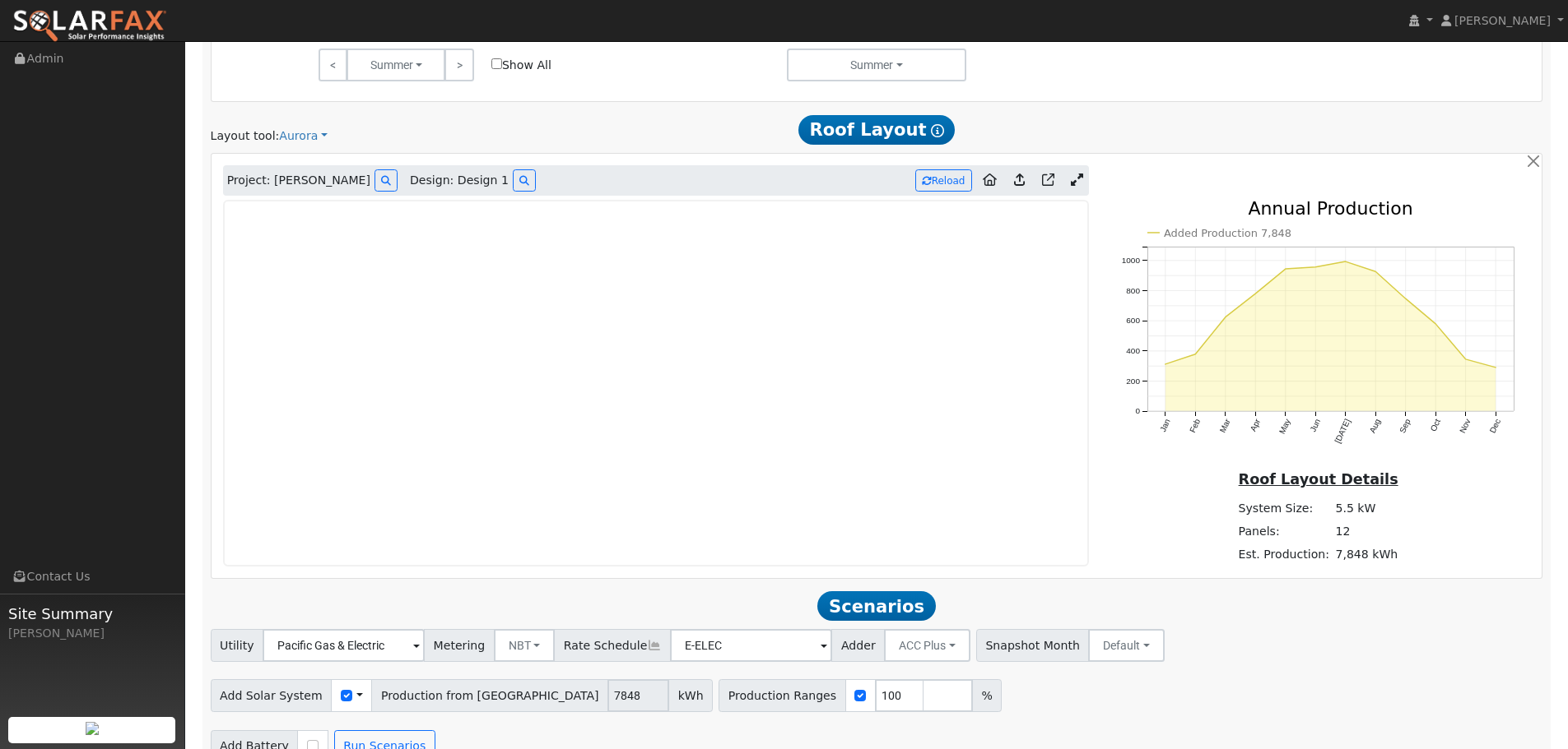
click at [624, 120] on div "Layout tool: Aurora Google Solar Scanifly Aurora Roof Layout Show Help" at bounding box center [877, 129] width 1350 height 30
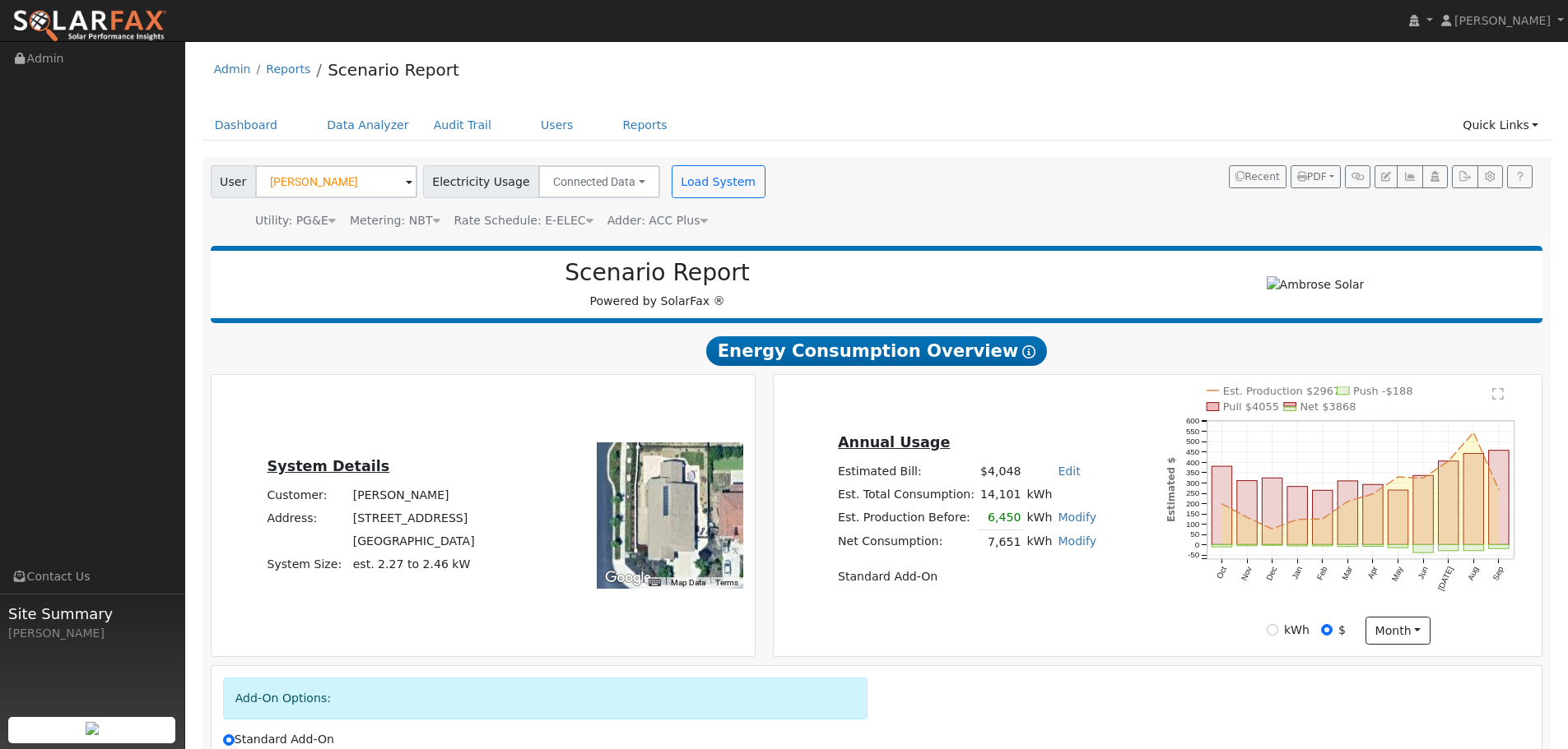
scroll to position [0, 0]
